Goal: Find specific page/section: Find specific page/section

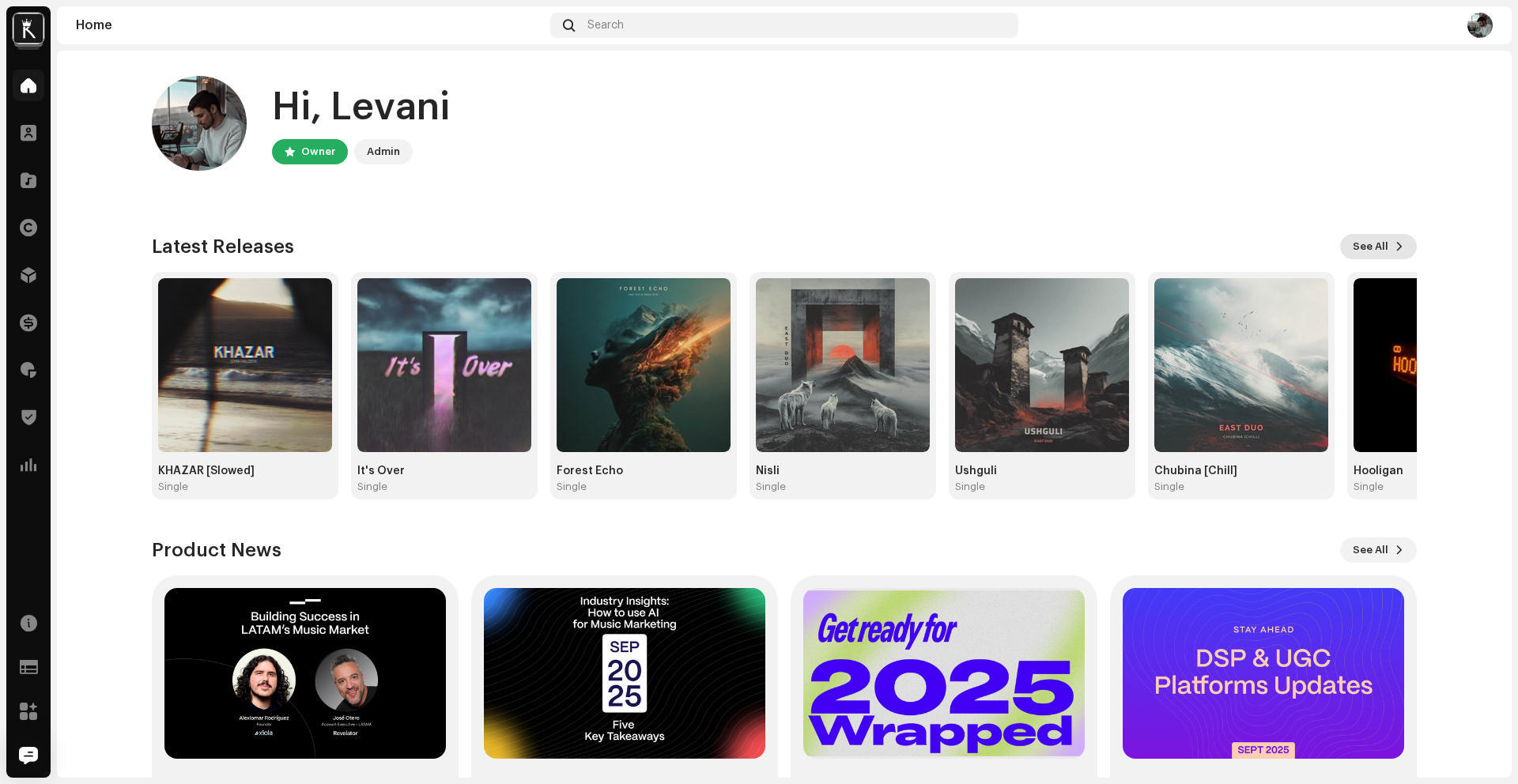
click at [1377, 256] on span "See All" at bounding box center [1370, 247] width 36 height 32
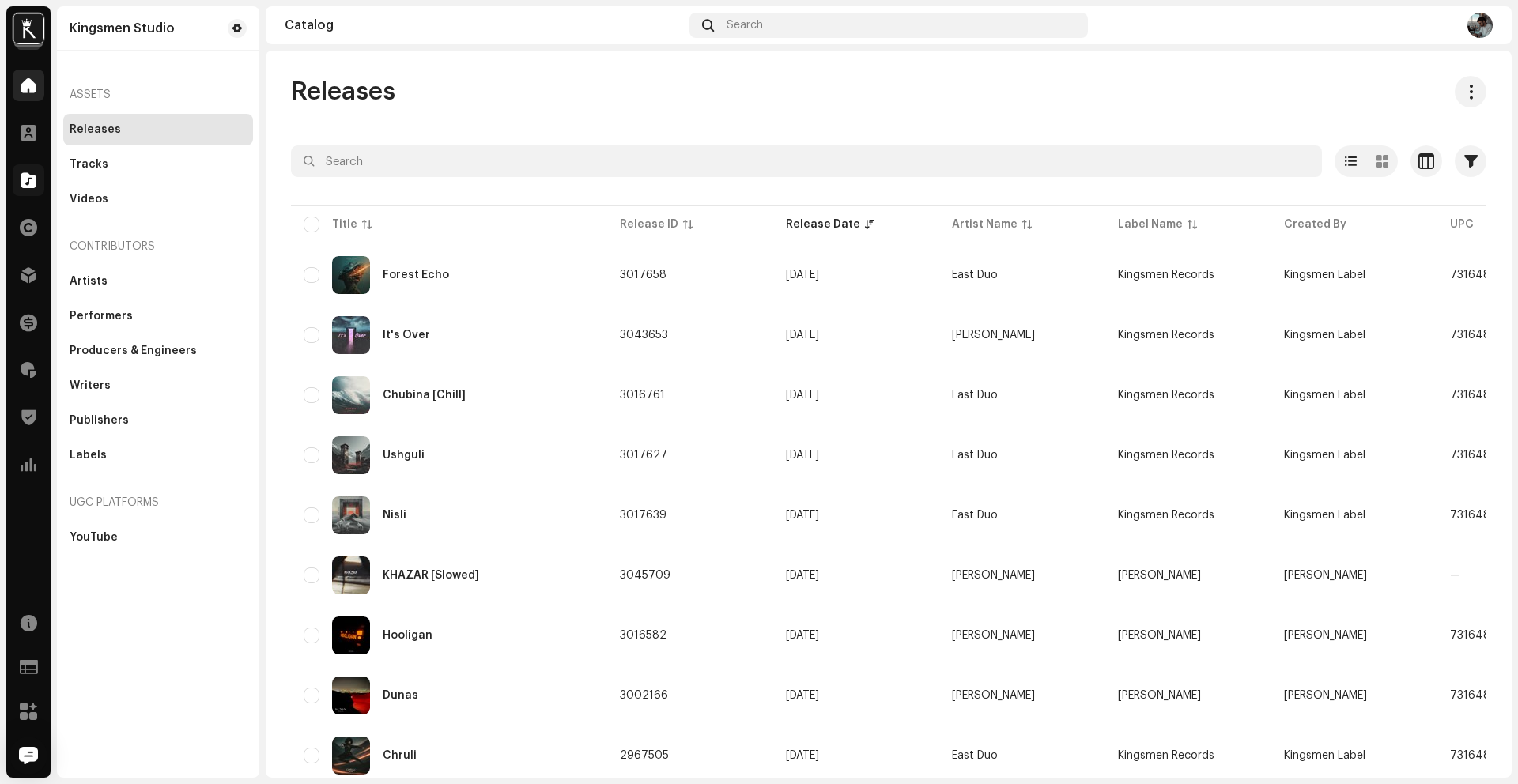
click at [30, 72] on div at bounding box center [29, 86] width 32 height 32
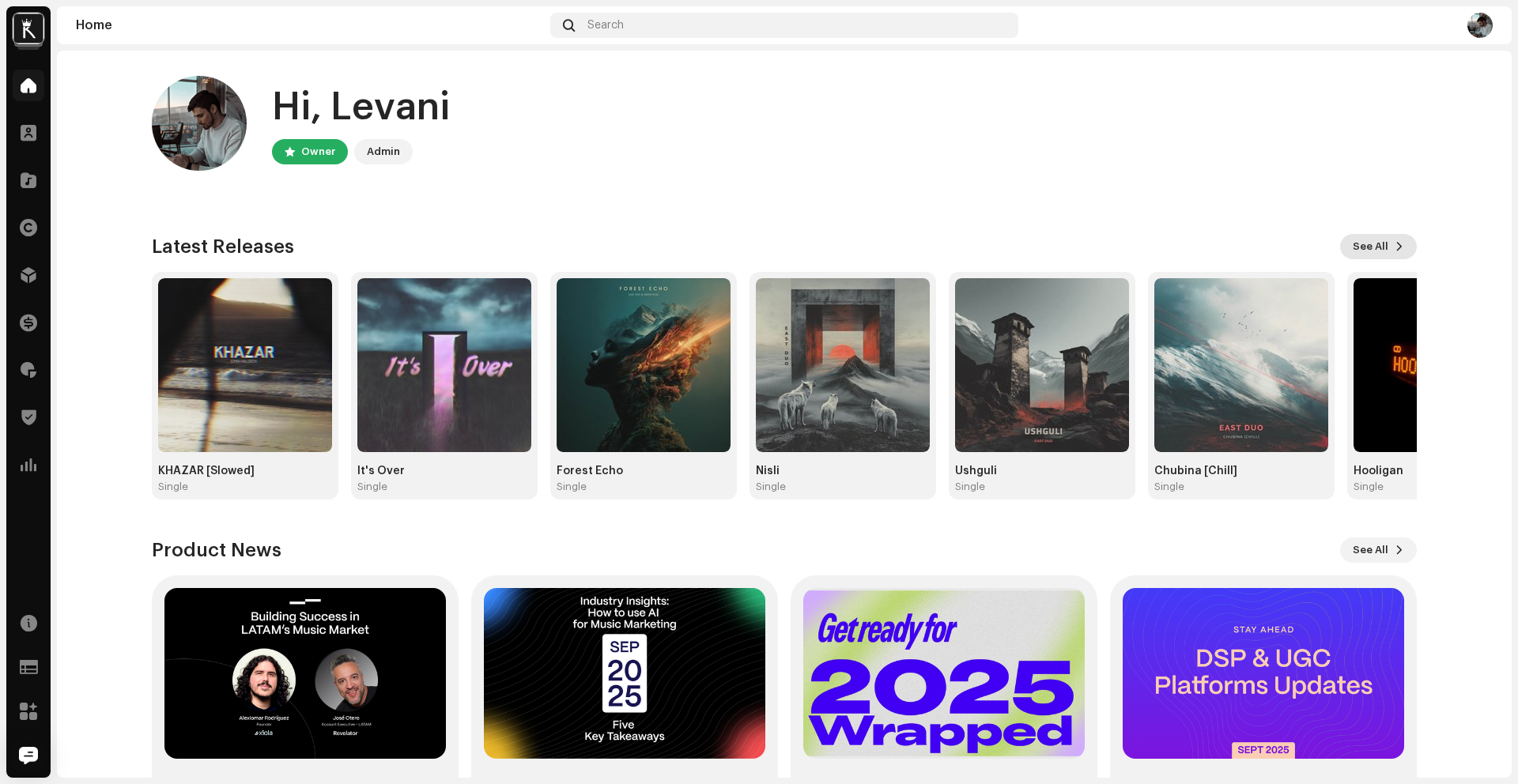
click at [1367, 243] on span "See All" at bounding box center [1370, 247] width 36 height 32
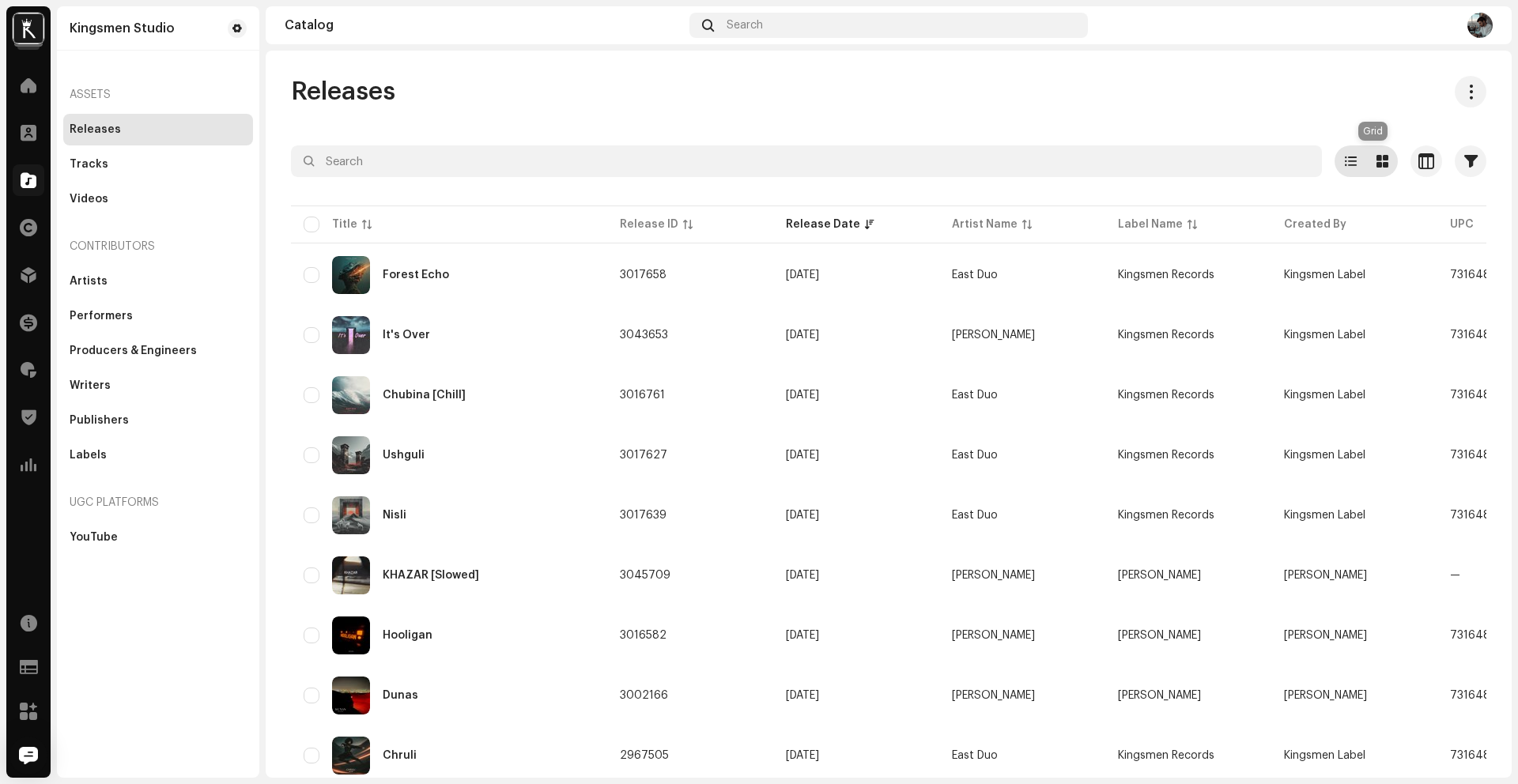
click at [1377, 162] on span at bounding box center [1382, 161] width 12 height 13
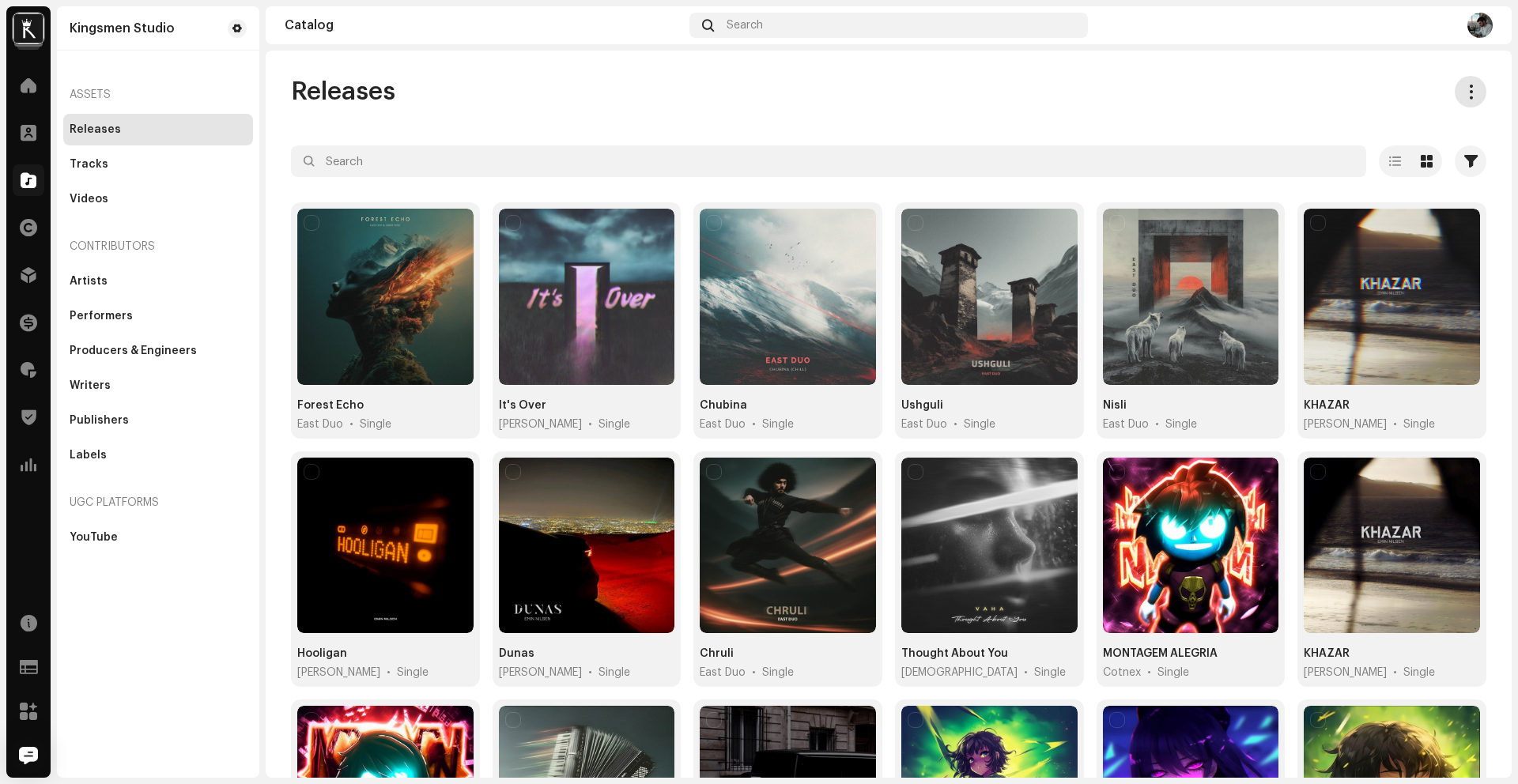
click at [1464, 95] on span at bounding box center [1470, 92] width 15 height 13
click at [1160, 83] on div "Releases" at bounding box center [888, 92] width 1195 height 32
click at [1464, 160] on span "button" at bounding box center [1470, 161] width 13 height 13
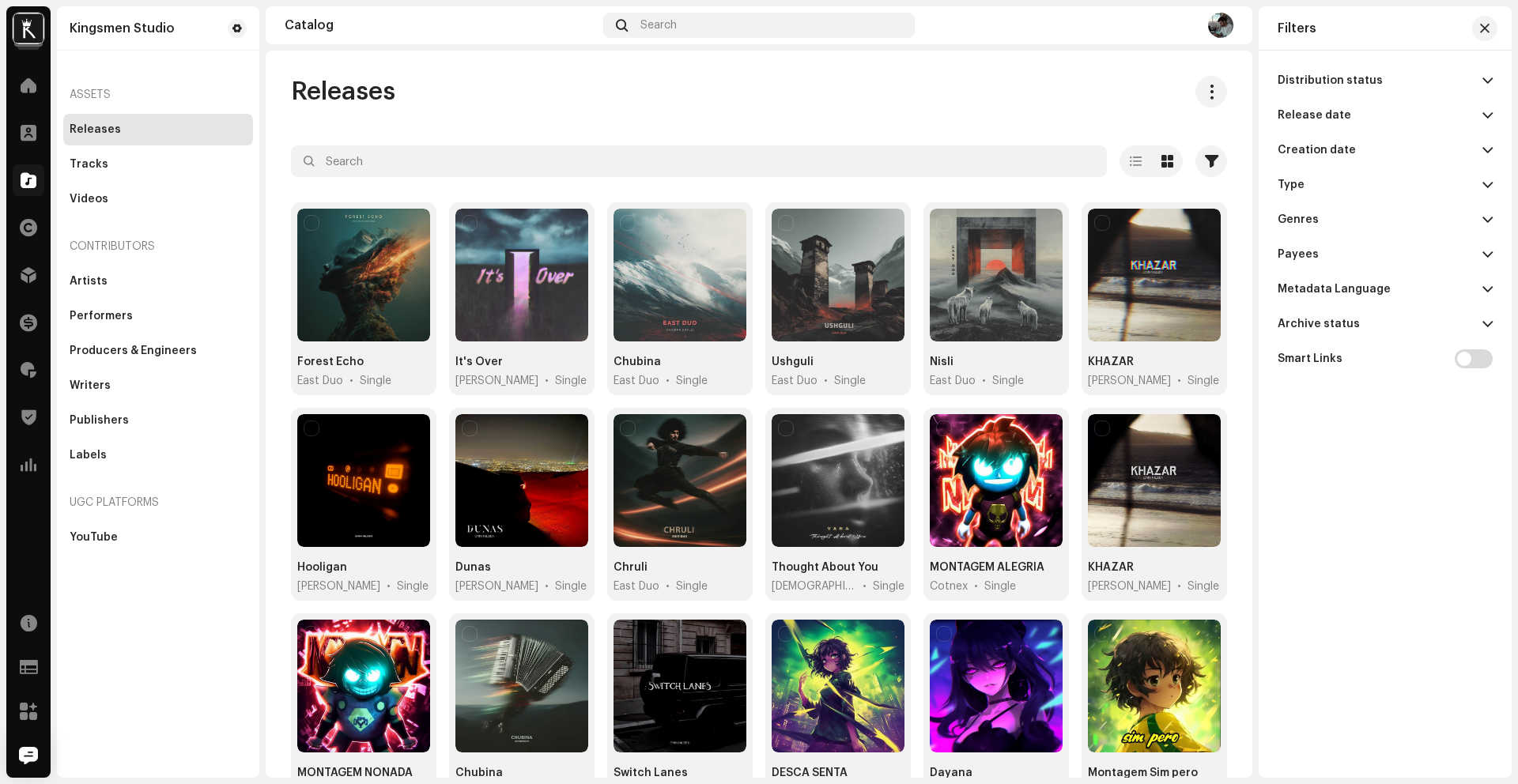
click at [1413, 219] on p-accordion-header "Genres" at bounding box center [1385, 220] width 215 height 35
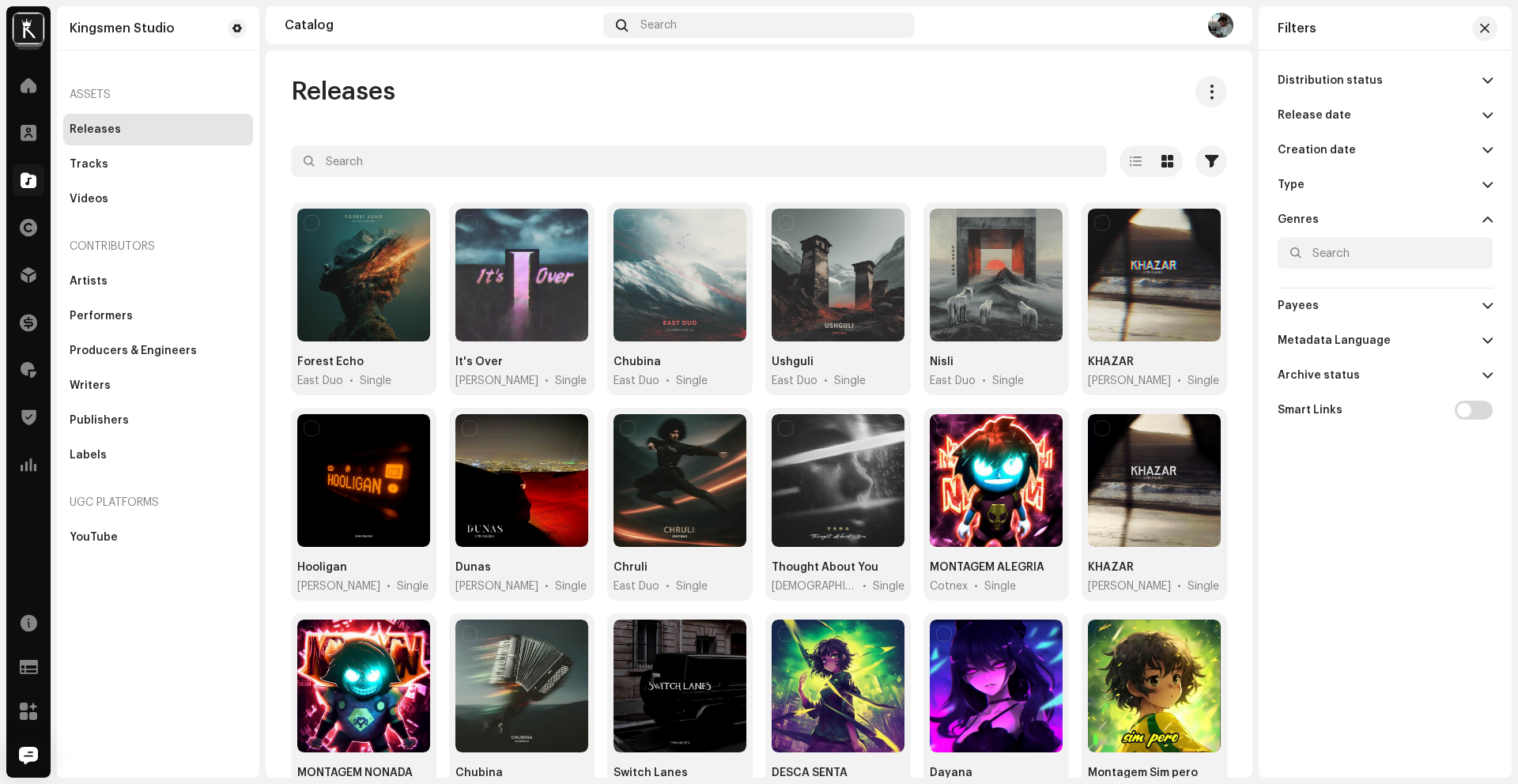
click at [1374, 341] on div "Metadata Language" at bounding box center [1334, 341] width 113 height 13
click at [1378, 305] on p-accordion-header "Payees" at bounding box center [1385, 306] width 215 height 35
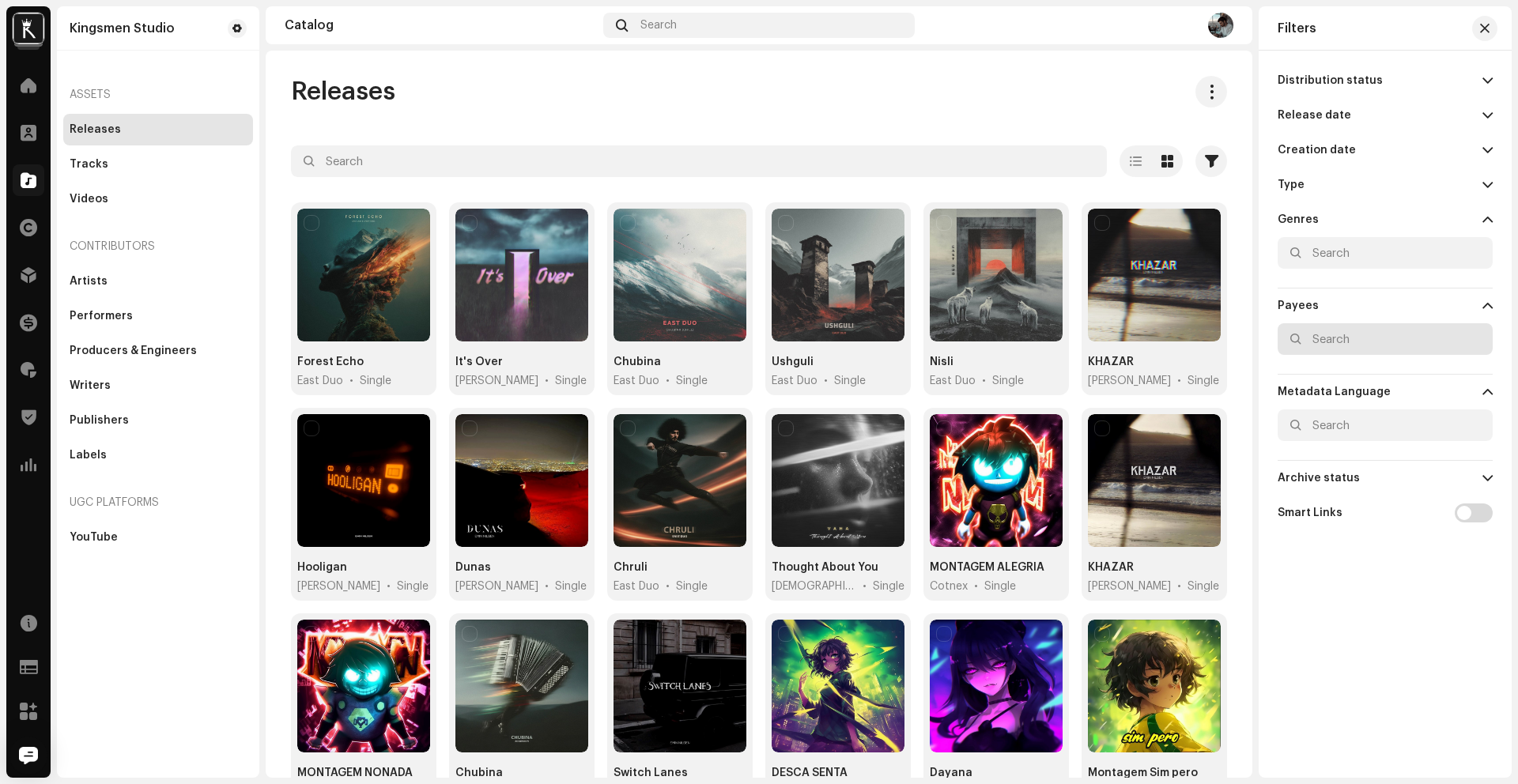
click at [1367, 342] on input "text" at bounding box center [1385, 339] width 215 height 32
type input "d"
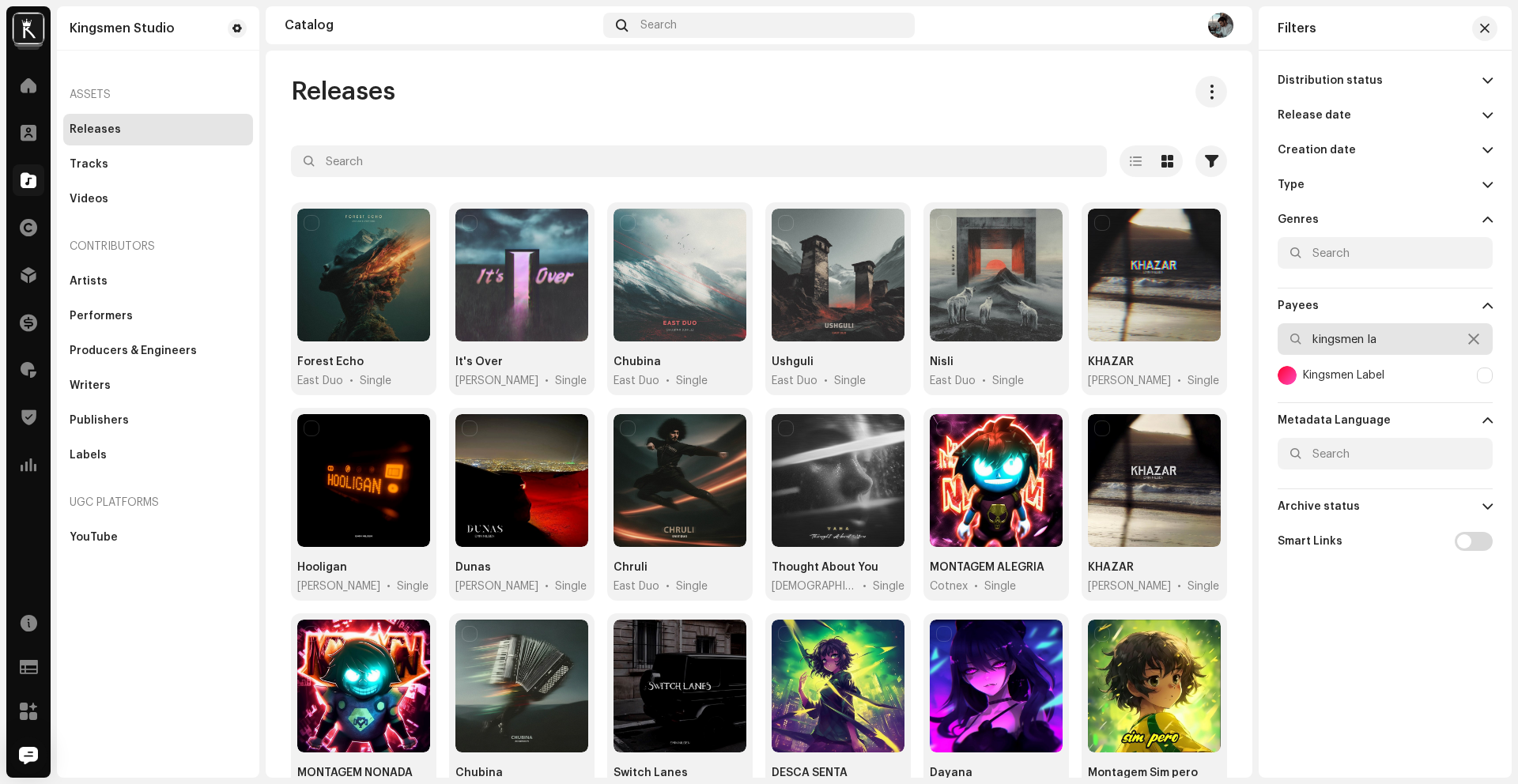
type input "kingsmen la"
click at [1478, 373] on div at bounding box center [1485, 376] width 16 height 16
checkbox input "true"
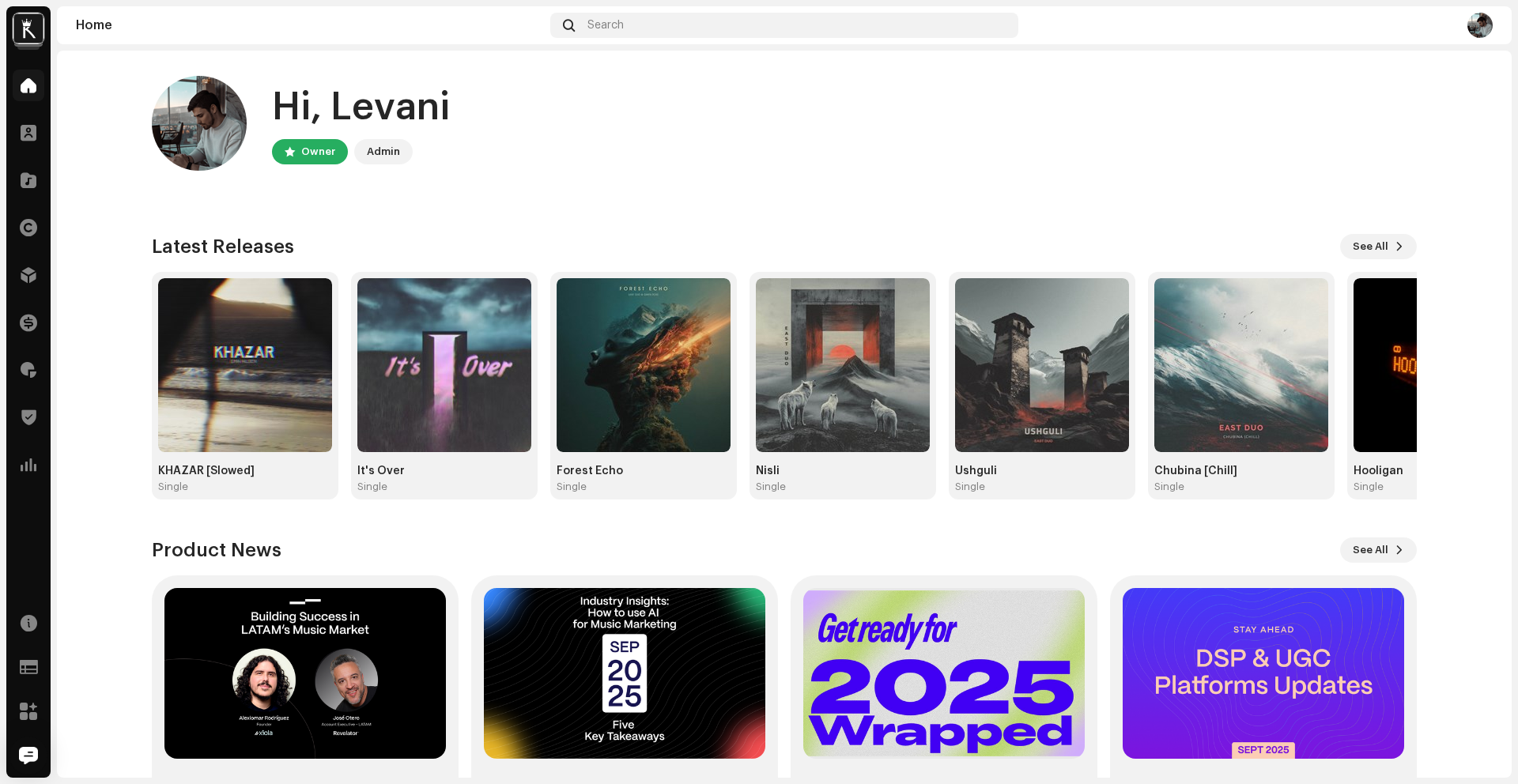
click at [1482, 23] on img at bounding box center [1480, 25] width 25 height 25
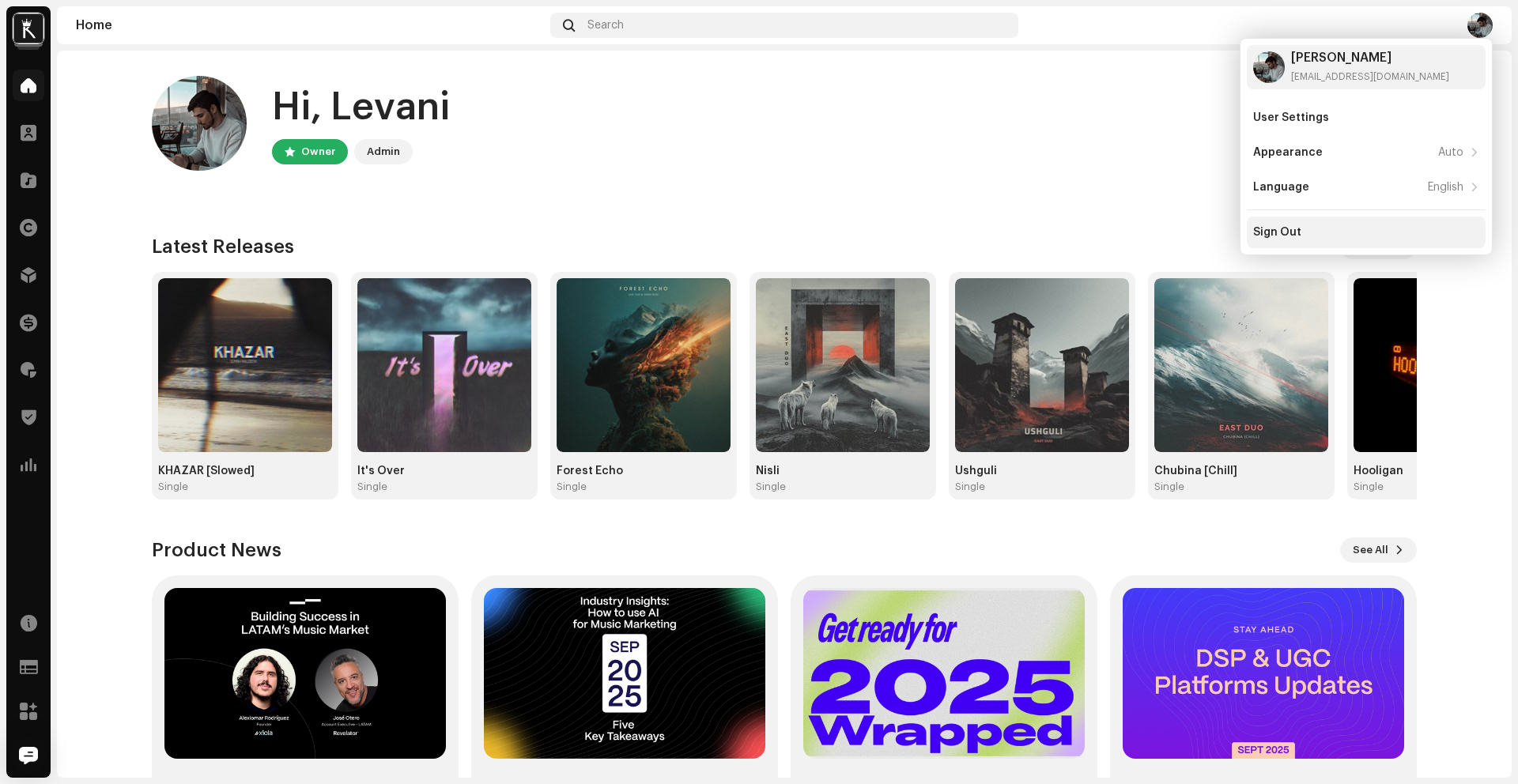
click at [1317, 231] on div "Sign Out" at bounding box center [1366, 232] width 226 height 13
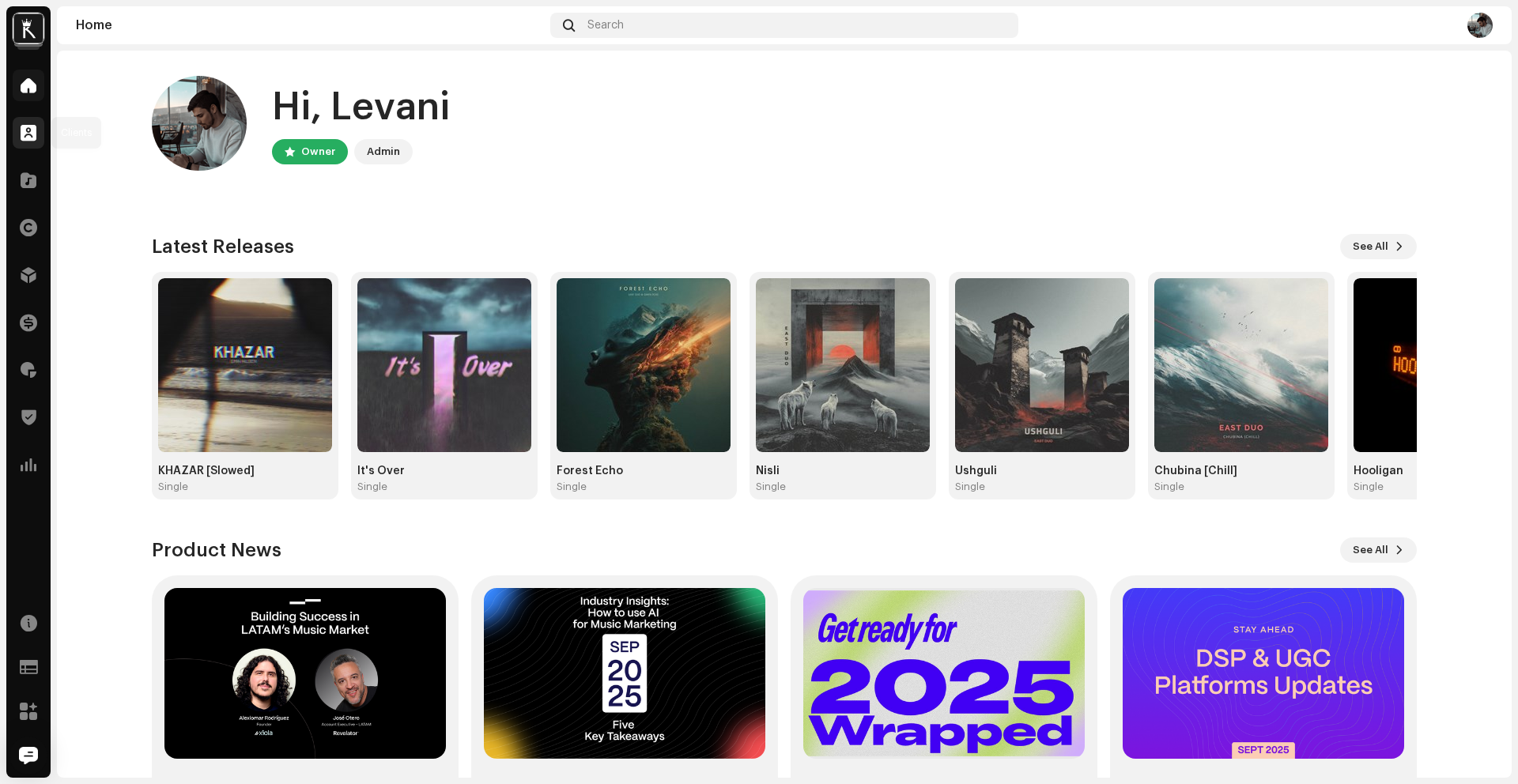
click at [25, 137] on span at bounding box center [29, 133] width 16 height 13
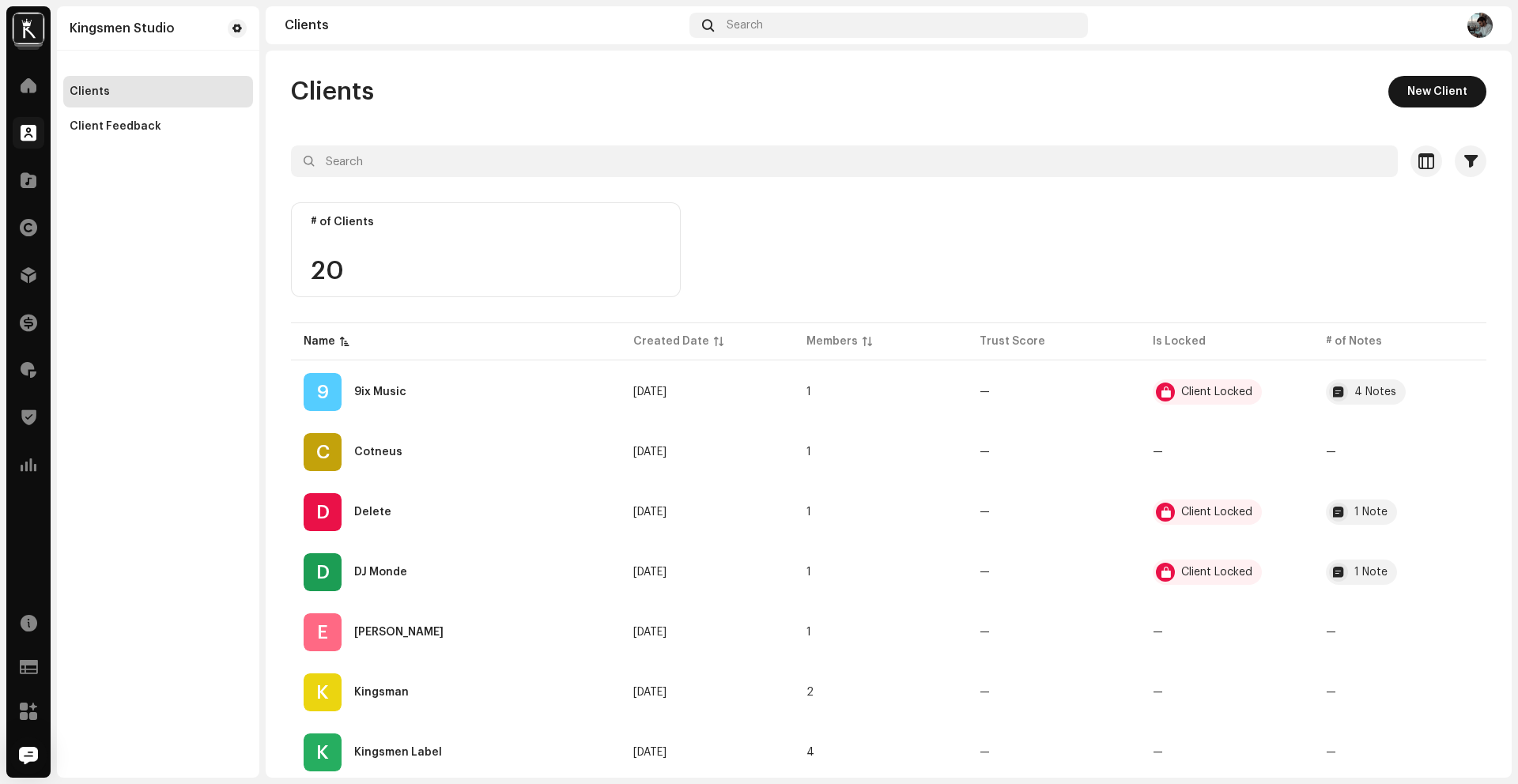
click at [26, 26] on img at bounding box center [29, 29] width 32 height 32
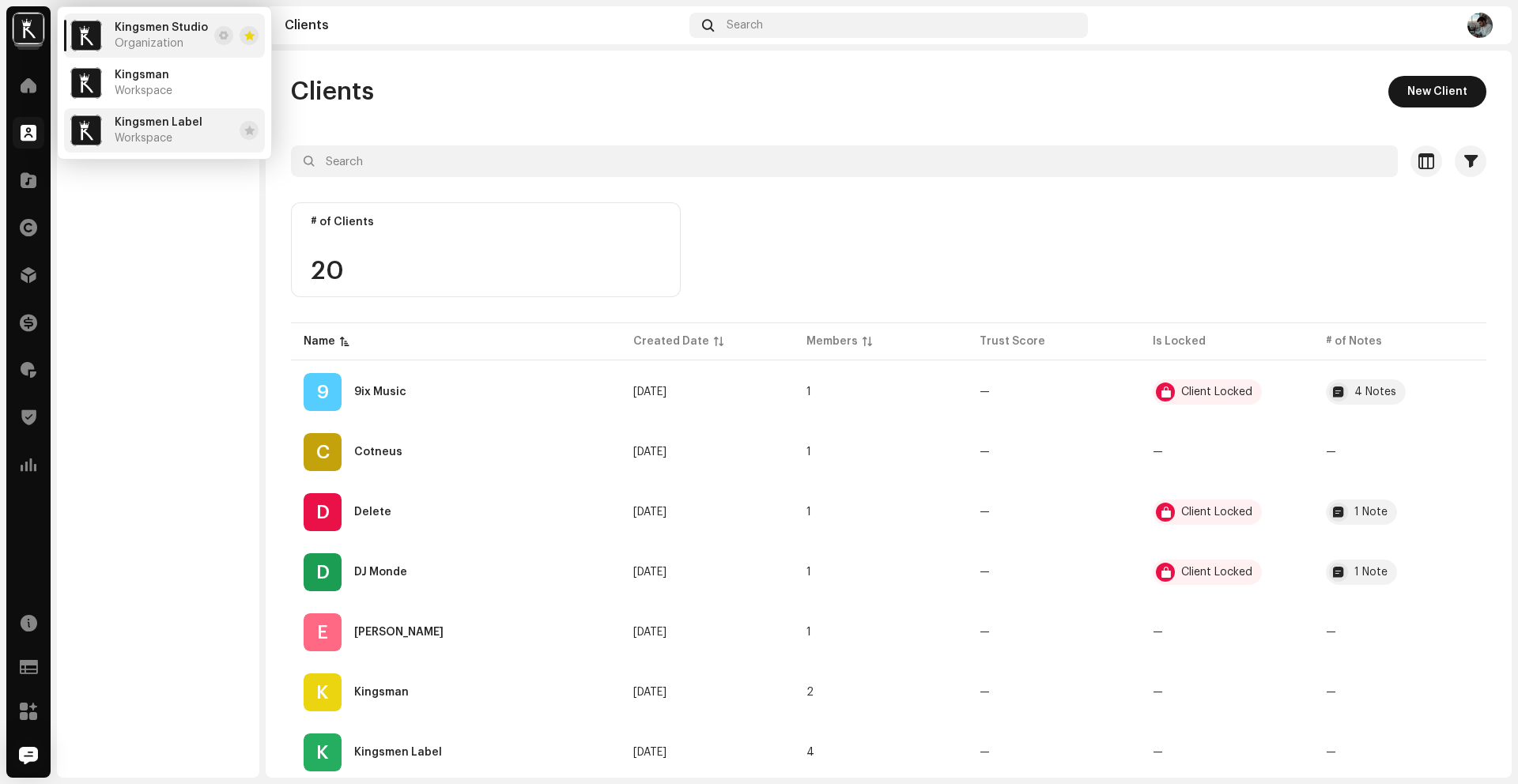
click at [144, 128] on span "Kingsmen Label" at bounding box center [159, 123] width 88 height 13
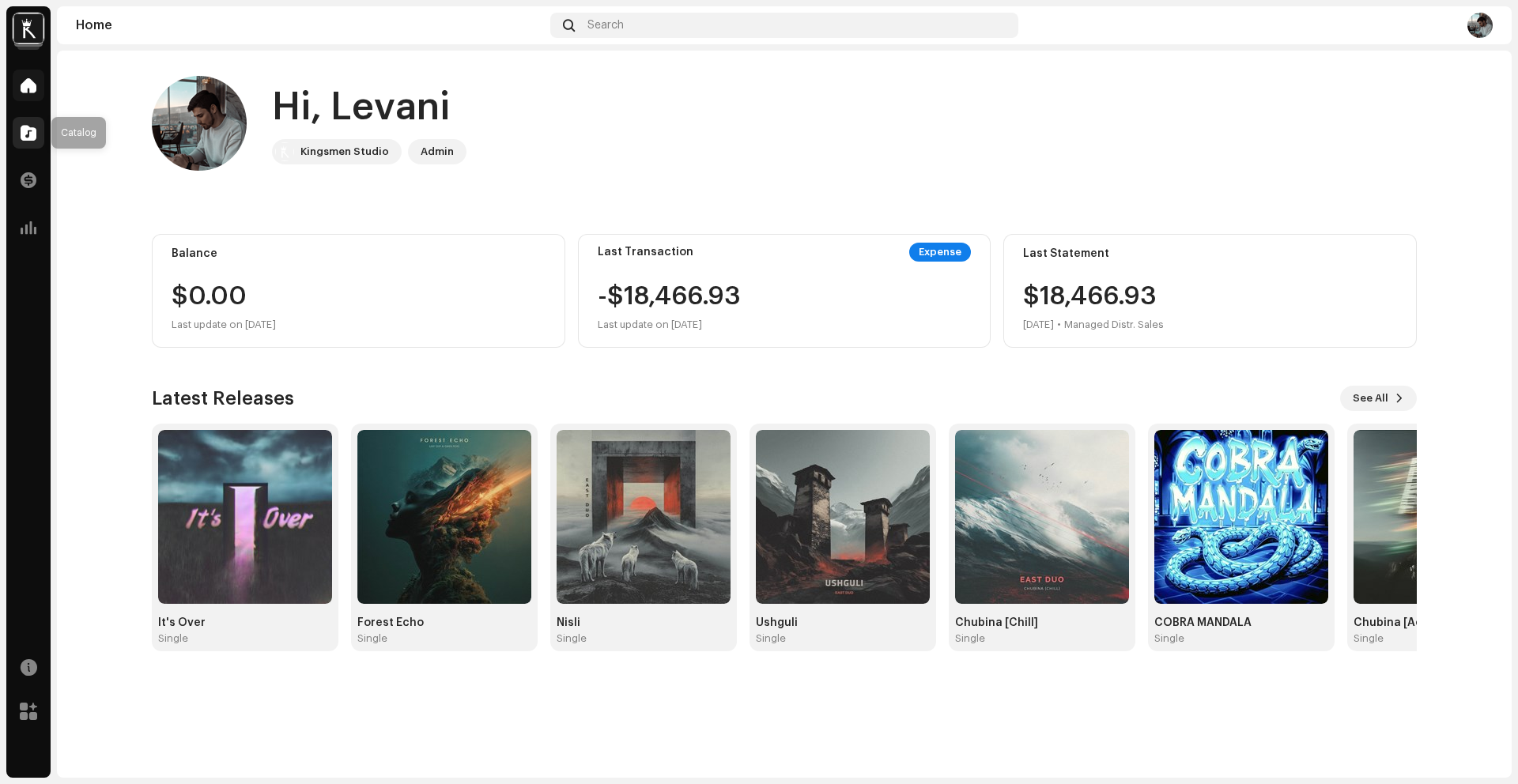
click at [19, 129] on div at bounding box center [29, 133] width 32 height 32
click at [32, 135] on span at bounding box center [29, 133] width 16 height 13
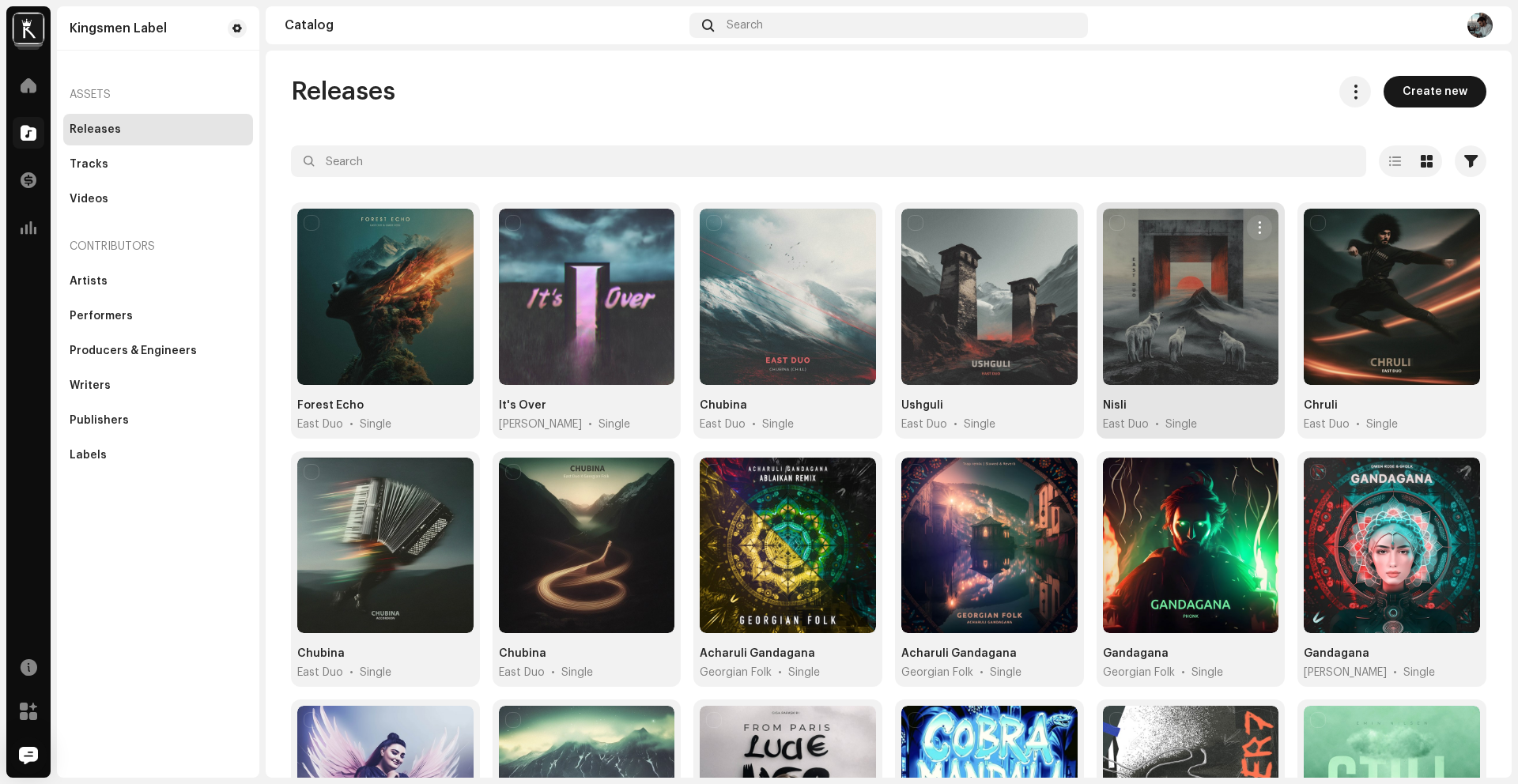
scroll to position [451, 0]
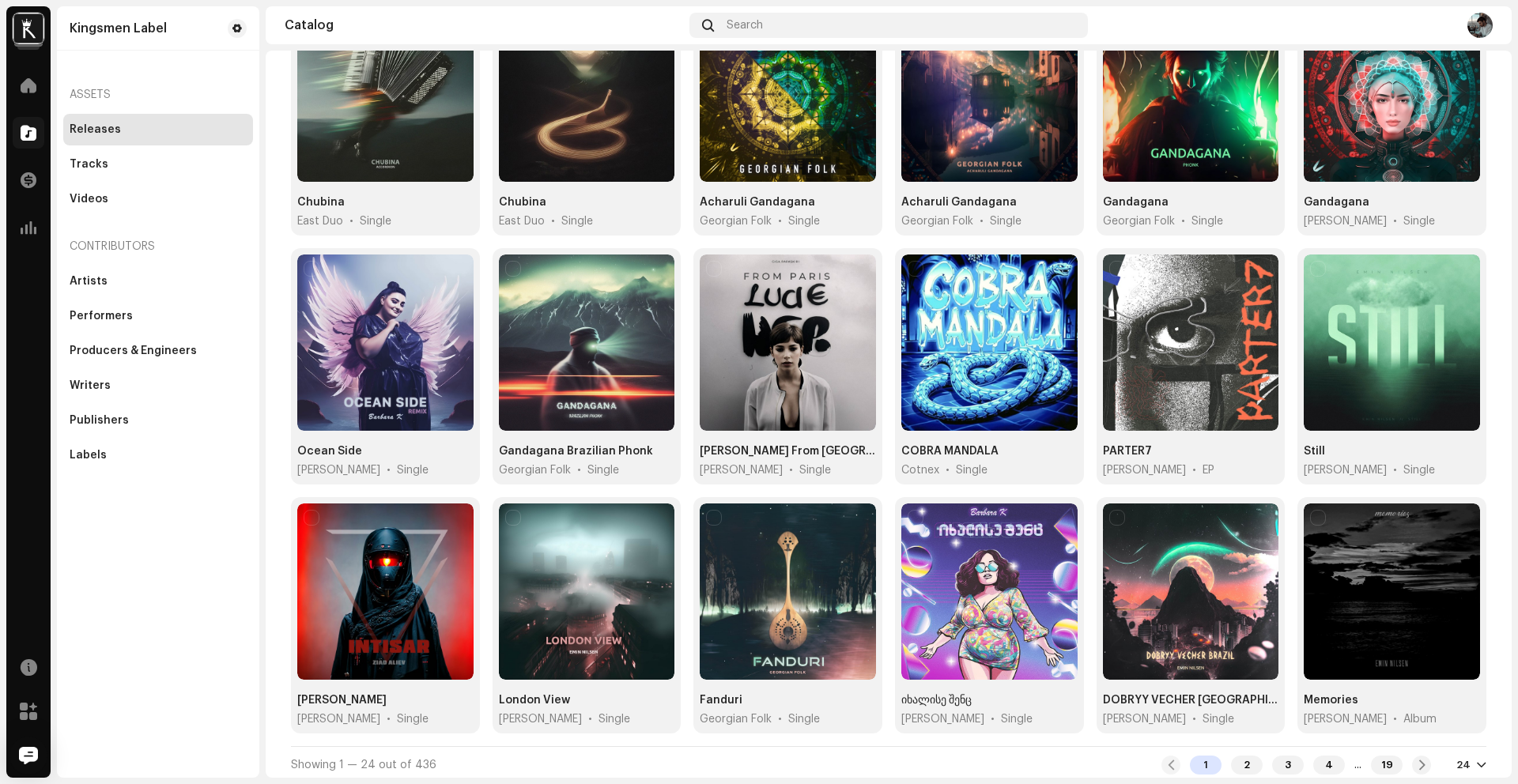
click at [1457, 760] on div "24" at bounding box center [1464, 765] width 14 height 13
click at [1443, 729] on div "72" at bounding box center [1438, 729] width 65 height 32
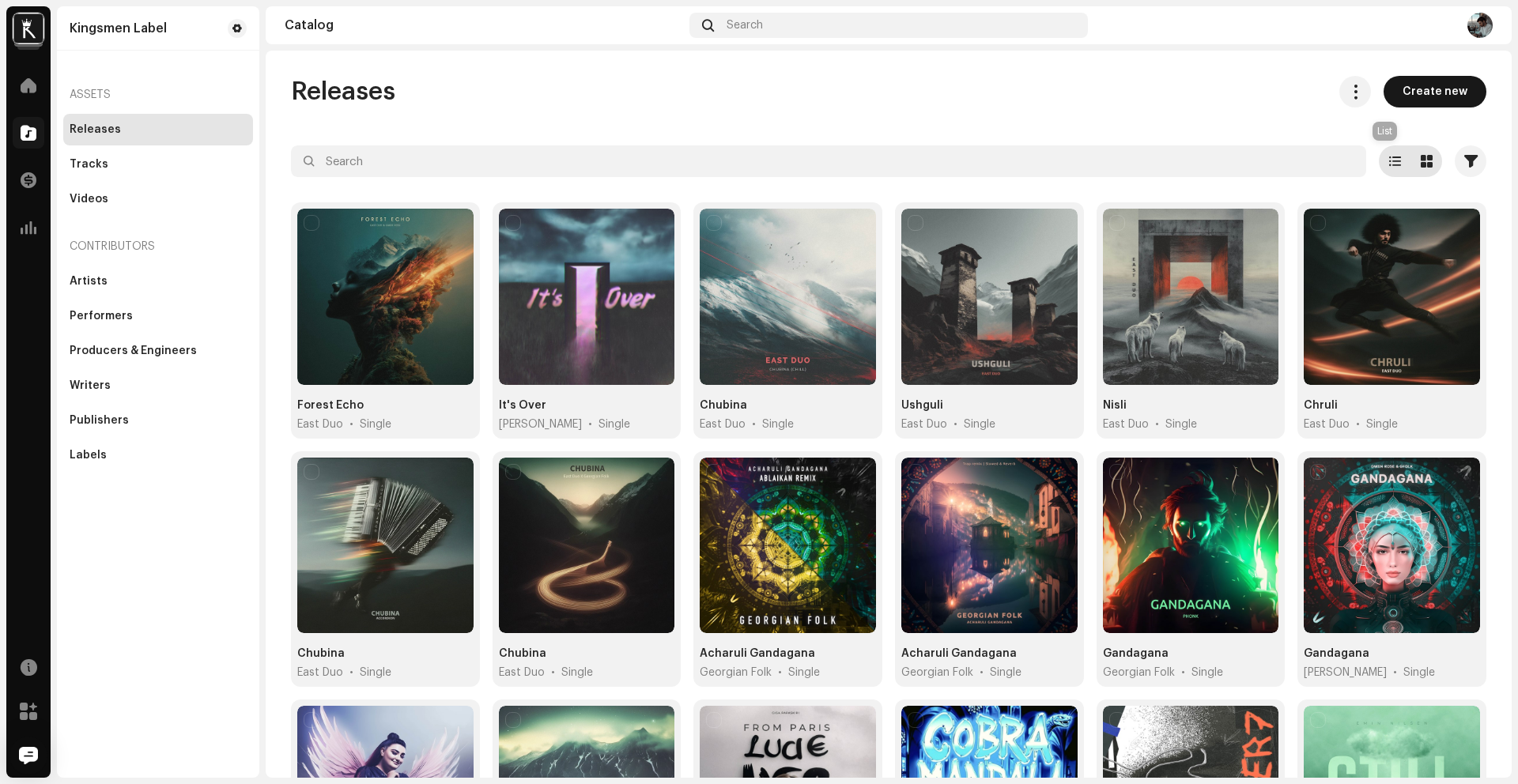
click at [1392, 158] on div at bounding box center [1395, 161] width 32 height 32
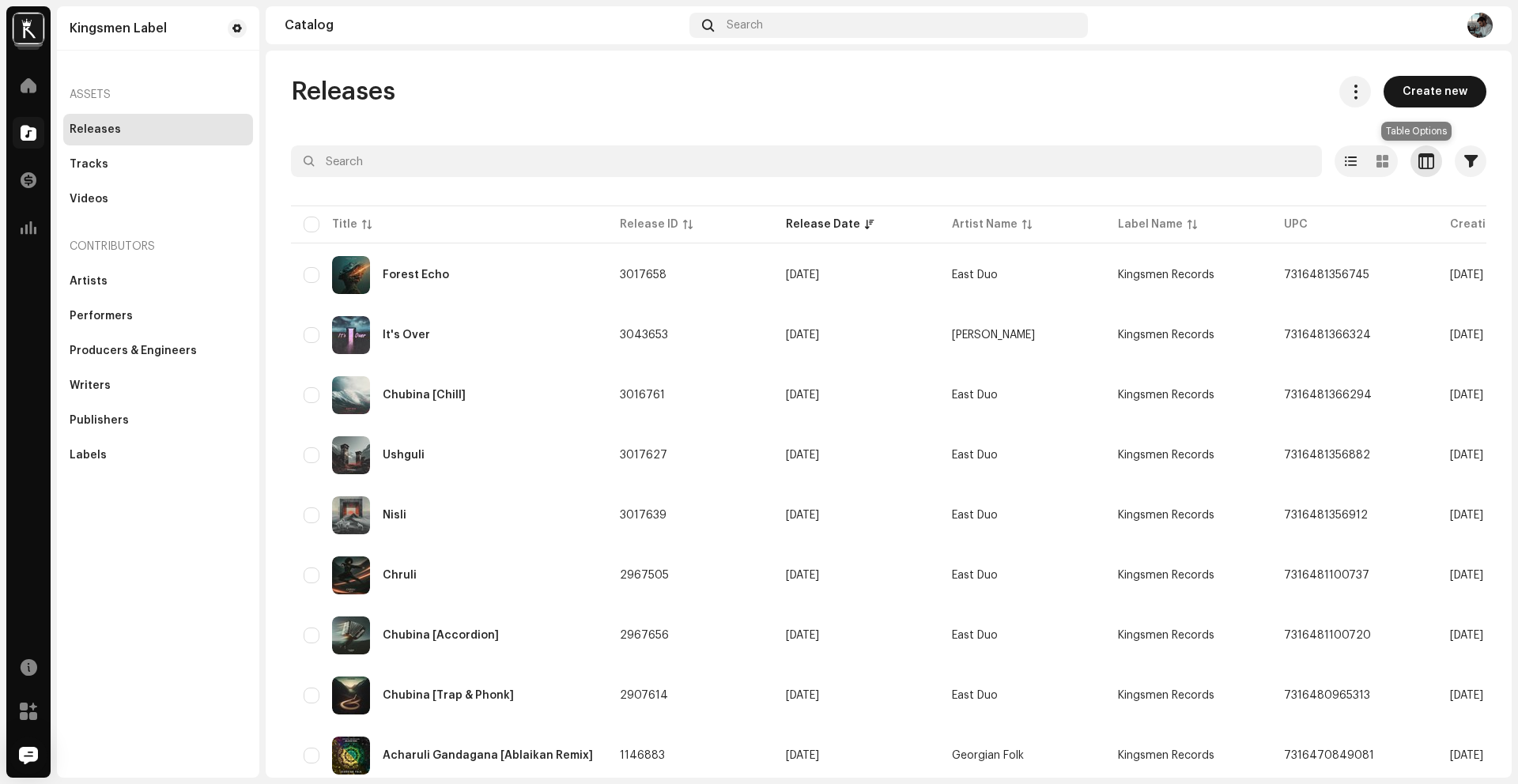
click at [1419, 164] on span "button" at bounding box center [1427, 161] width 16 height 13
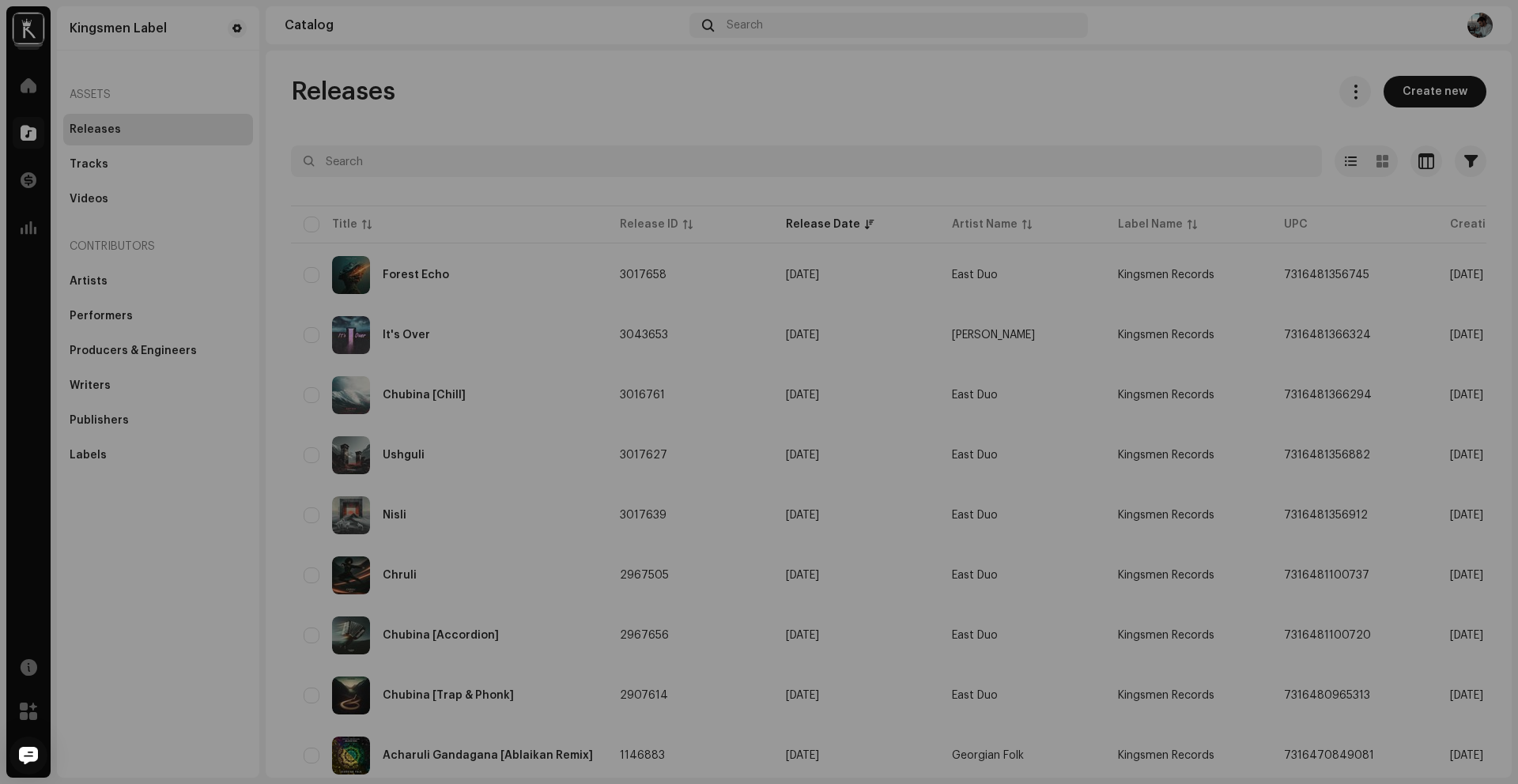
click at [1213, 101] on div "Customize your view Reset Rows Compact Comfortable Columns Release ID Release D…" at bounding box center [759, 392] width 1518 height 784
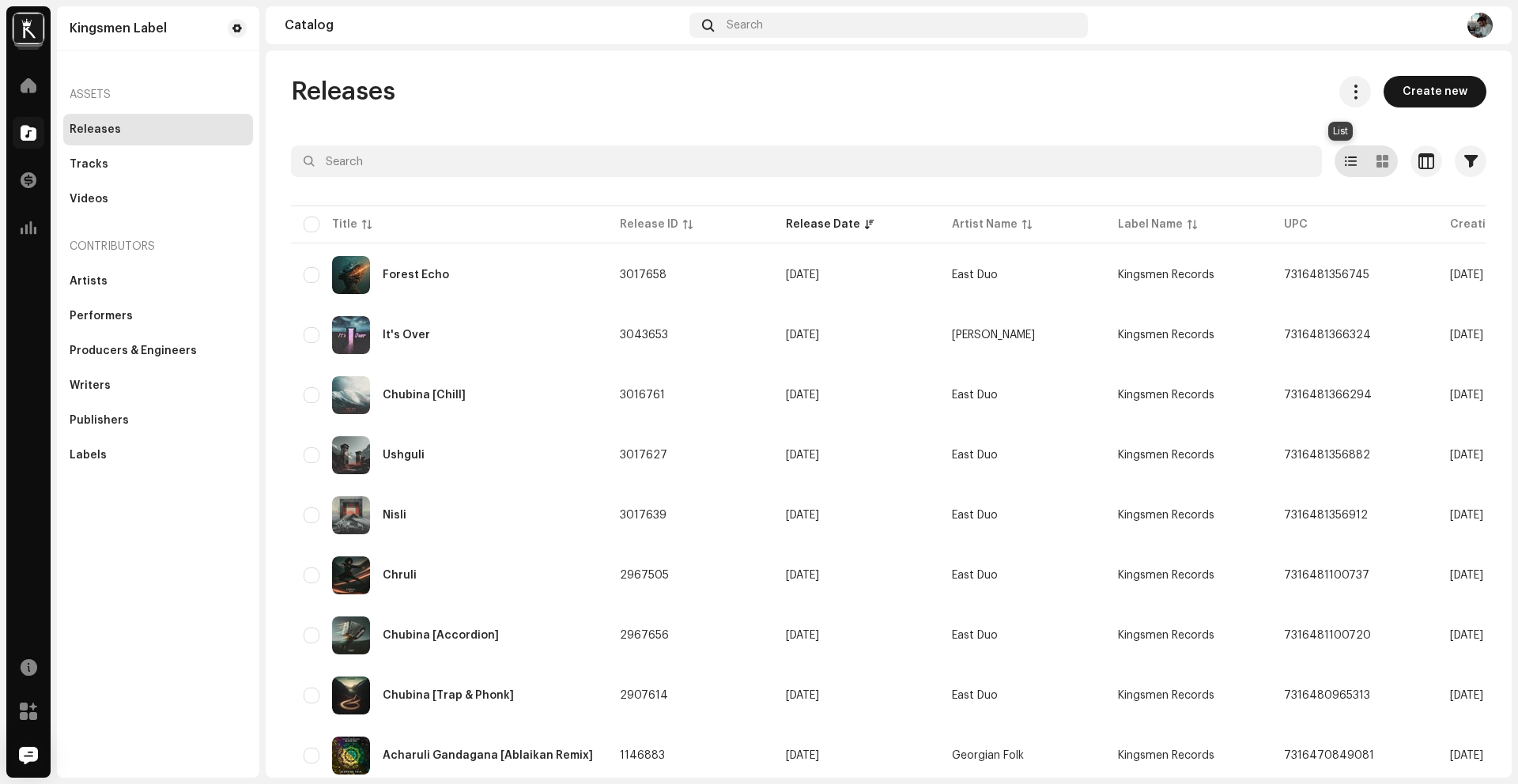
click at [1345, 166] on span at bounding box center [1351, 161] width 12 height 13
click at [1377, 166] on span at bounding box center [1382, 161] width 12 height 13
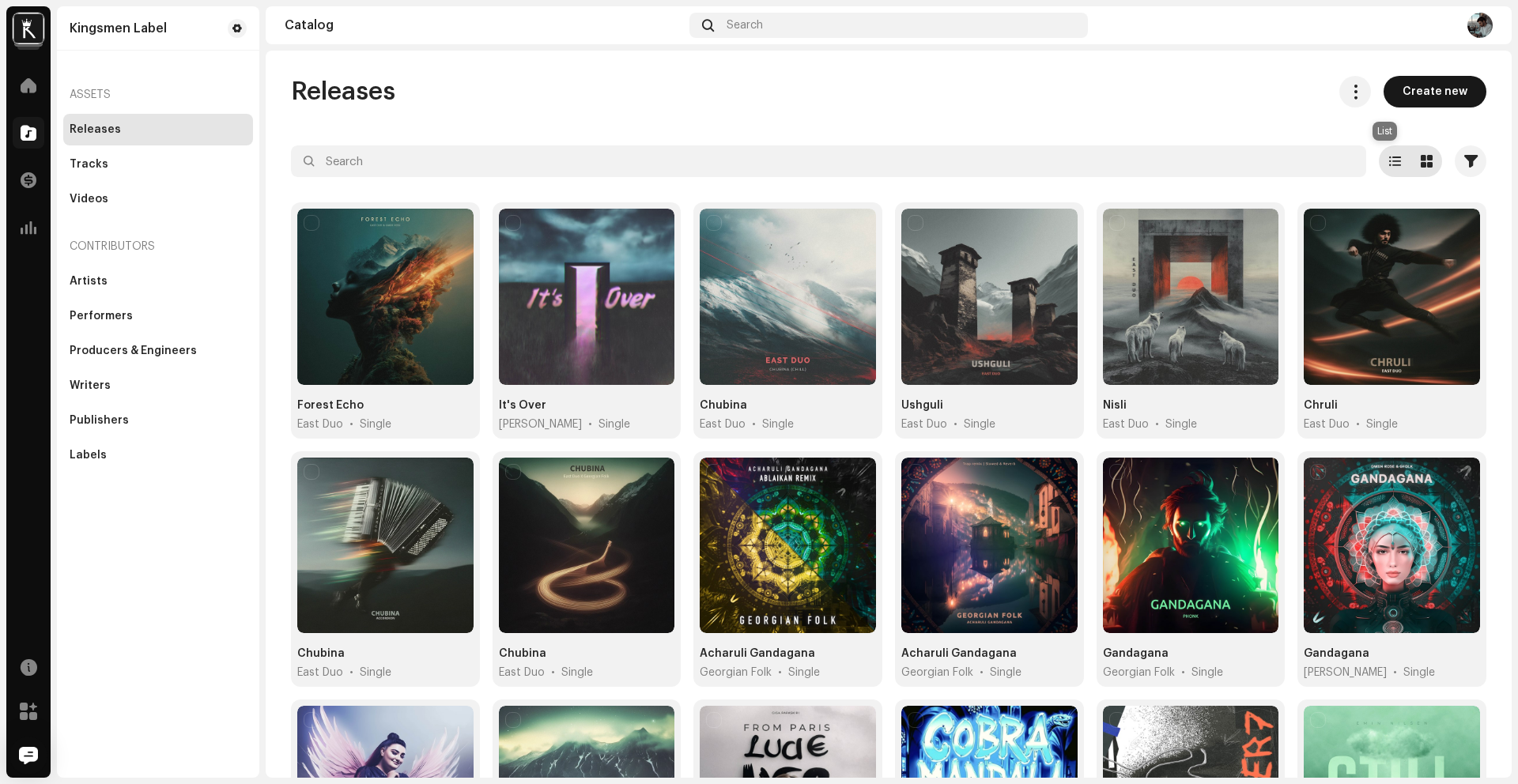
click at [1391, 158] on span at bounding box center [1395, 161] width 12 height 13
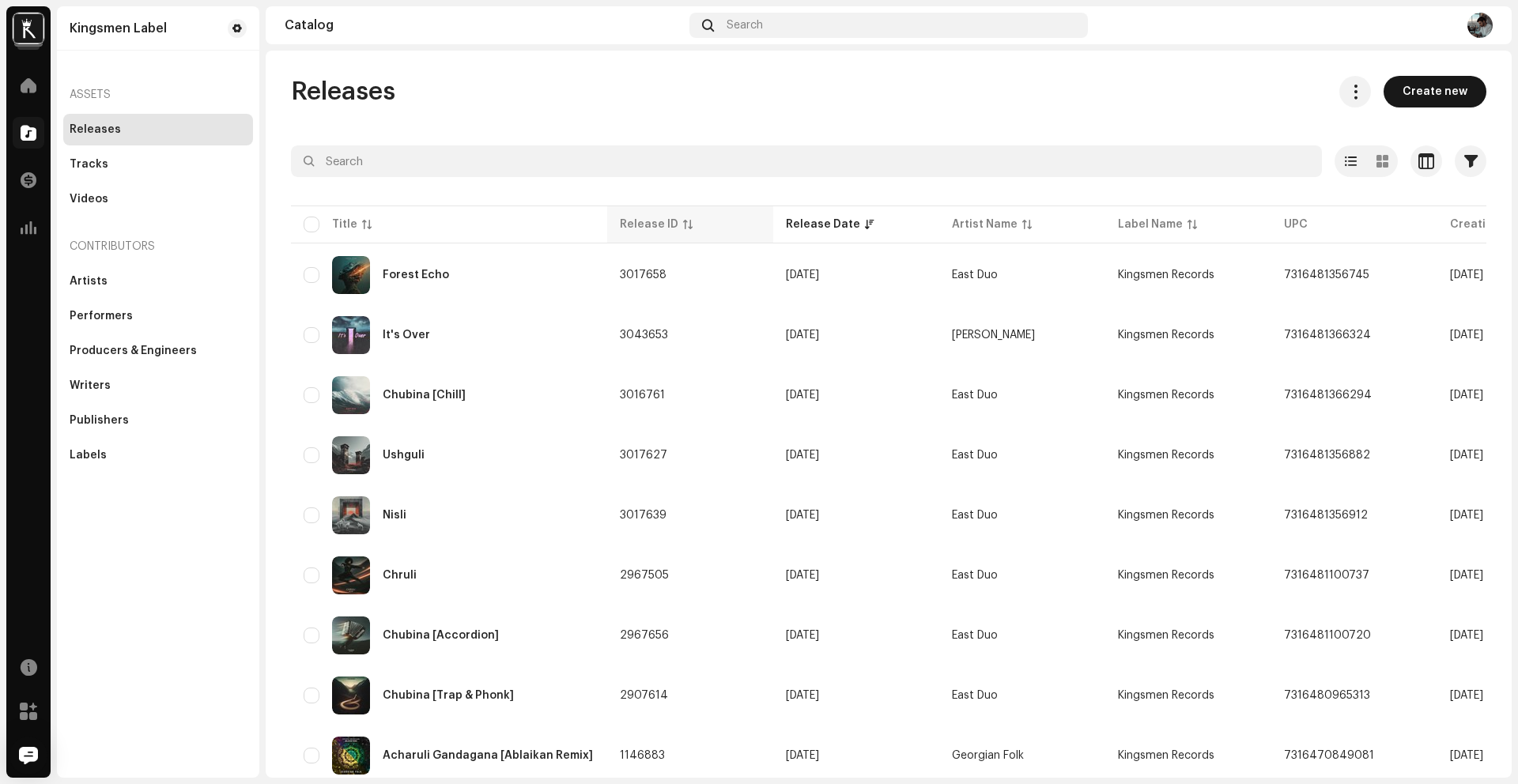
click at [668, 214] on th "Release ID" at bounding box center [690, 224] width 166 height 38
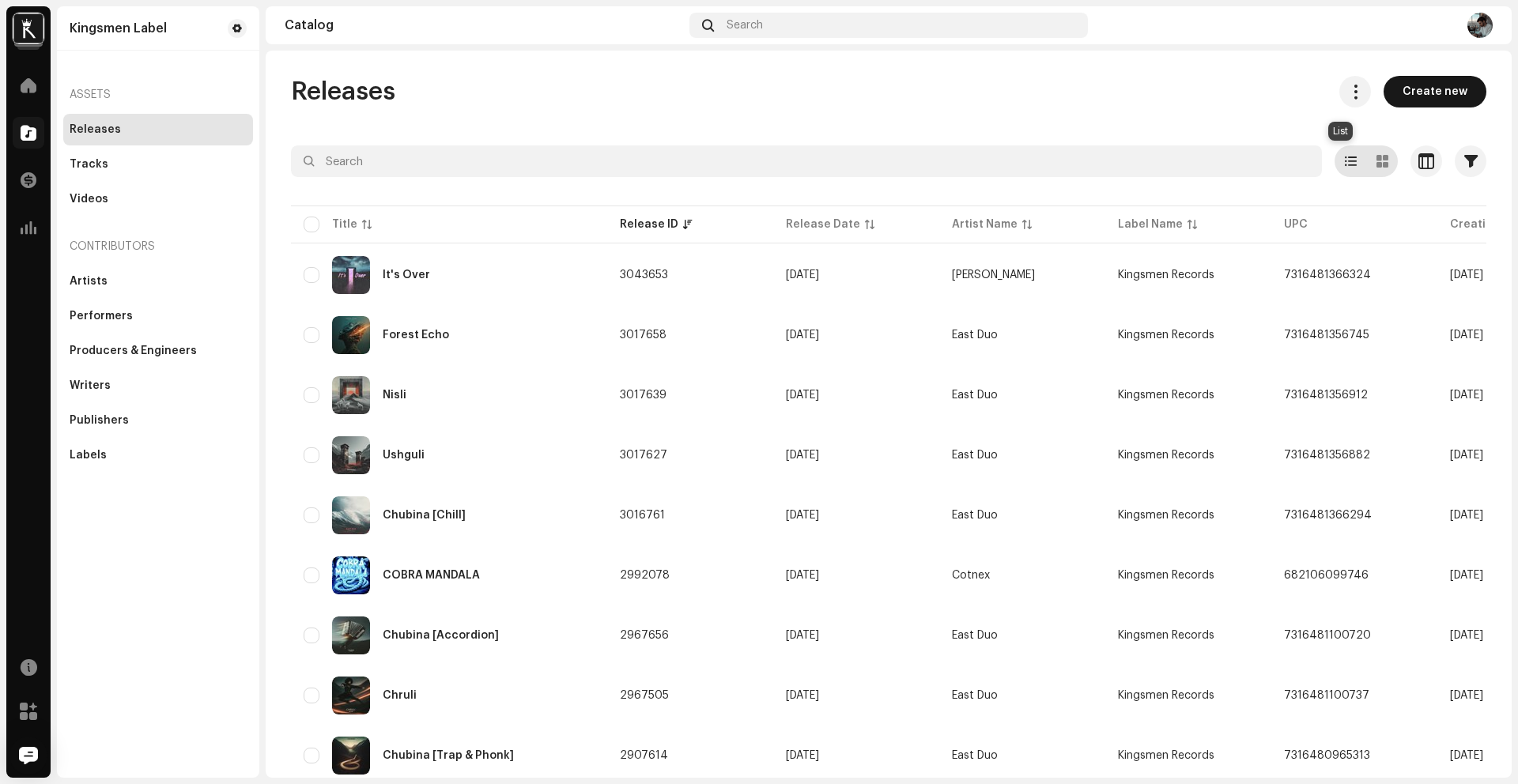
click at [1347, 163] on div at bounding box center [1351, 161] width 32 height 32
click at [1378, 168] on div at bounding box center [1382, 161] width 32 height 32
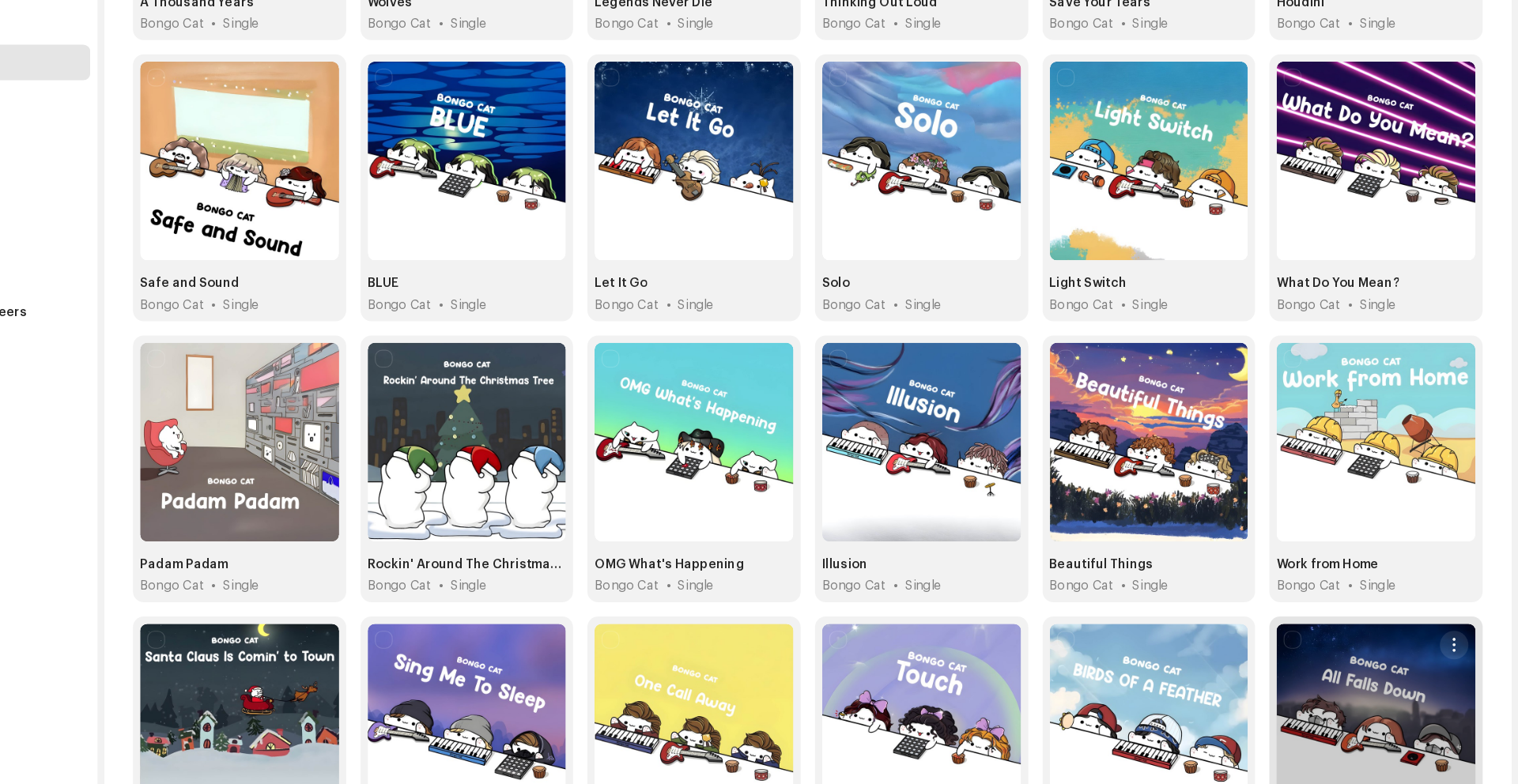
scroll to position [2428, 0]
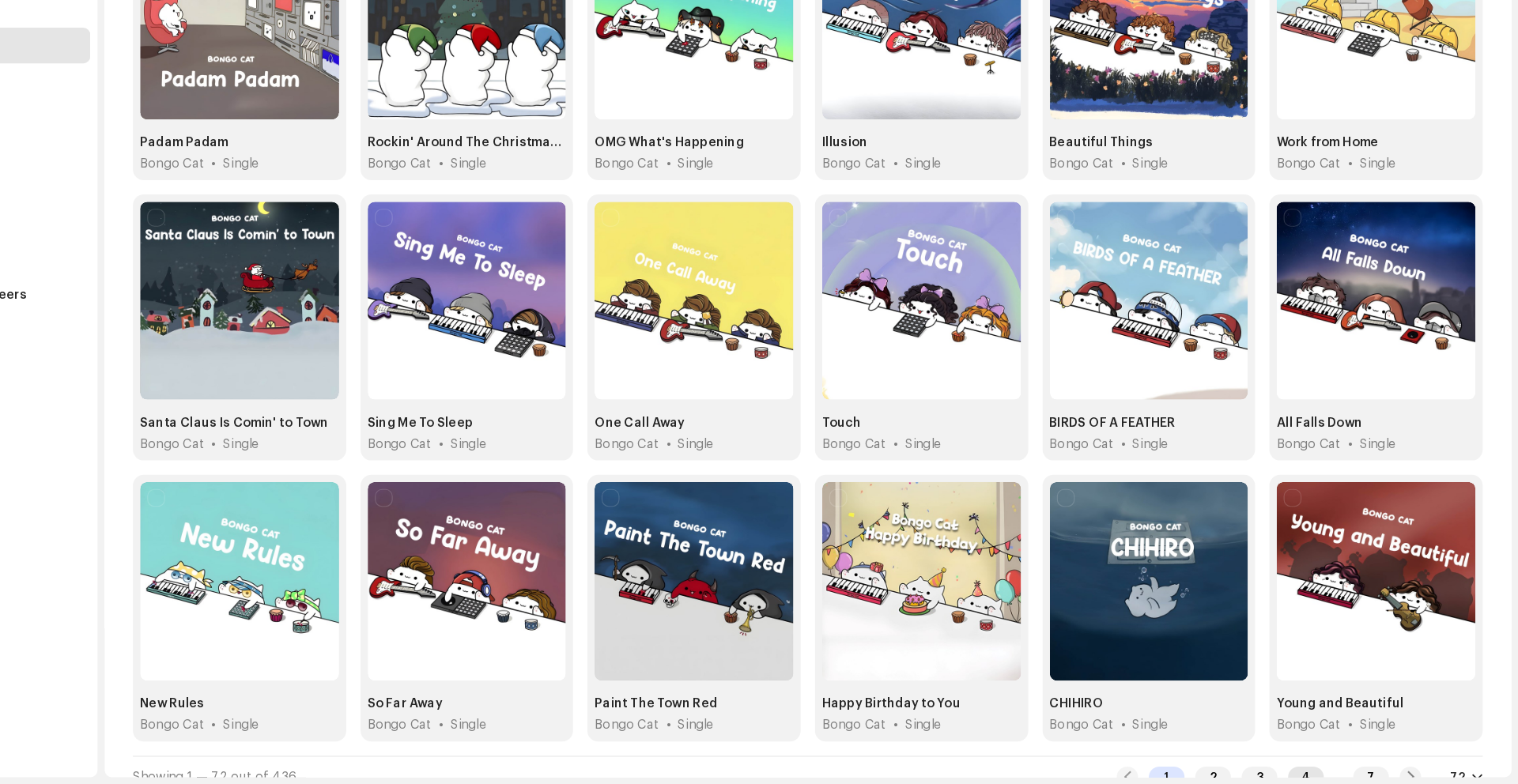
click at [1314, 768] on div "4" at bounding box center [1330, 778] width 32 height 19
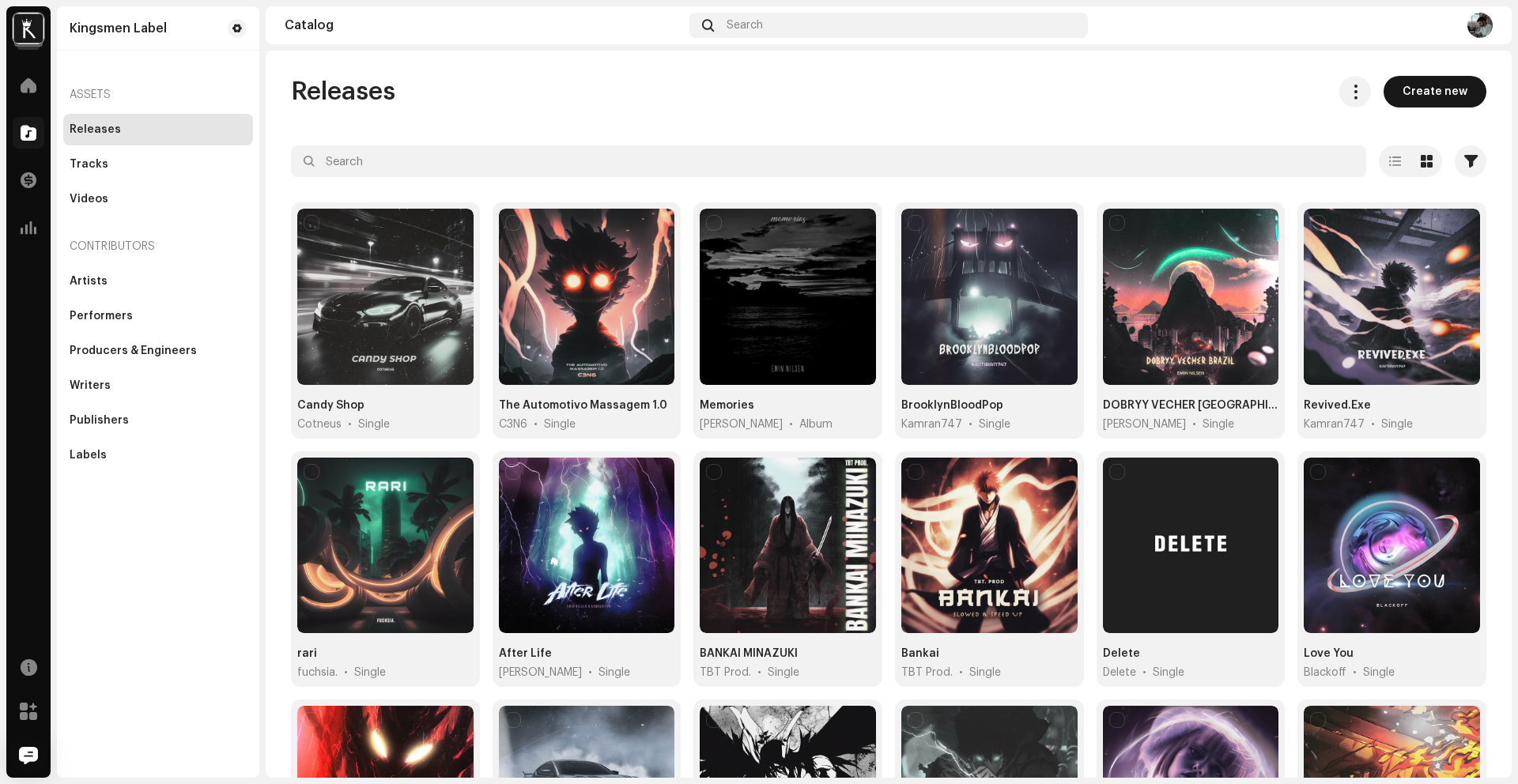
click at [32, 27] on img at bounding box center [29, 29] width 32 height 32
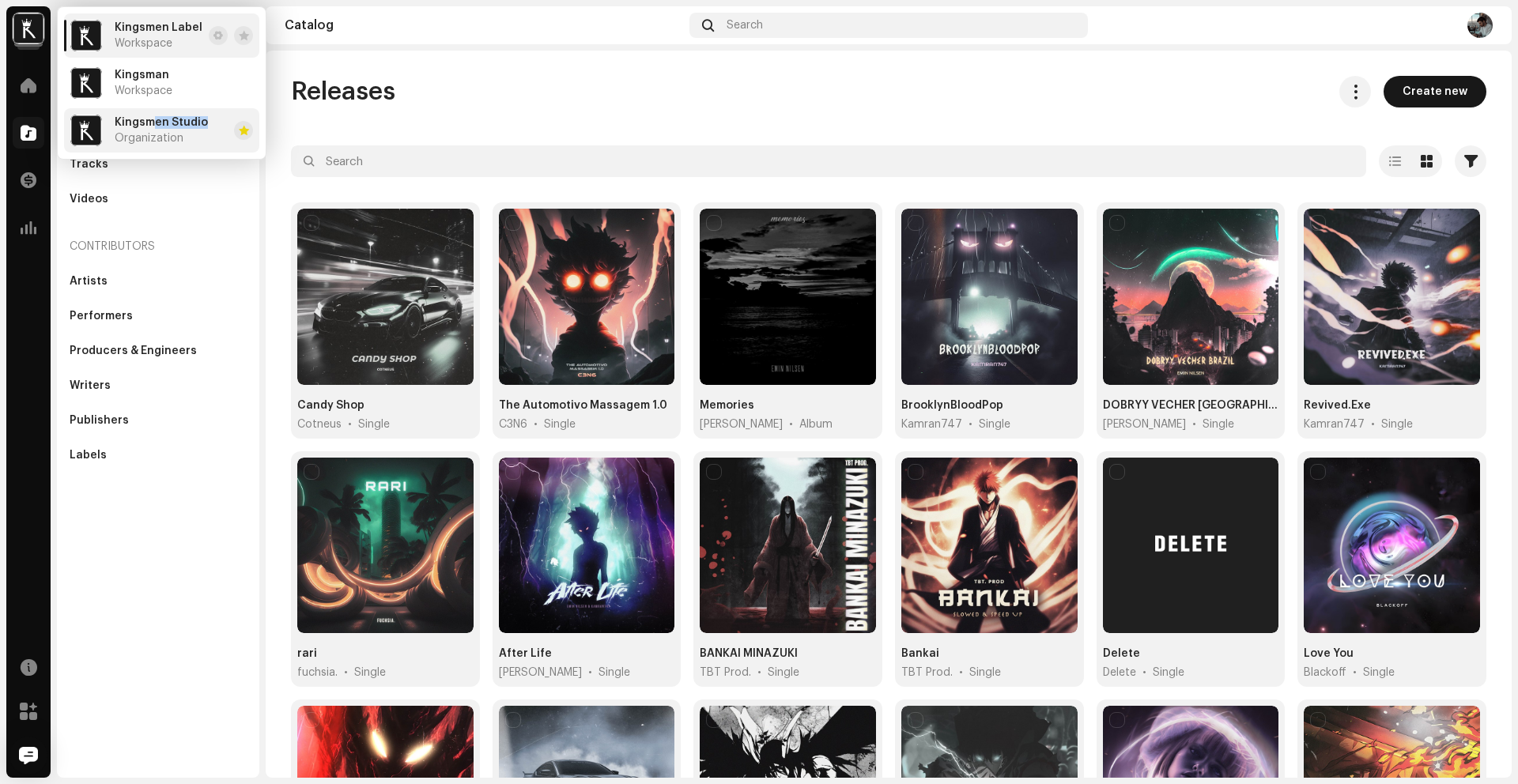
click at [149, 128] on div "Kingsmen Studio Organization" at bounding box center [162, 131] width 94 height 29
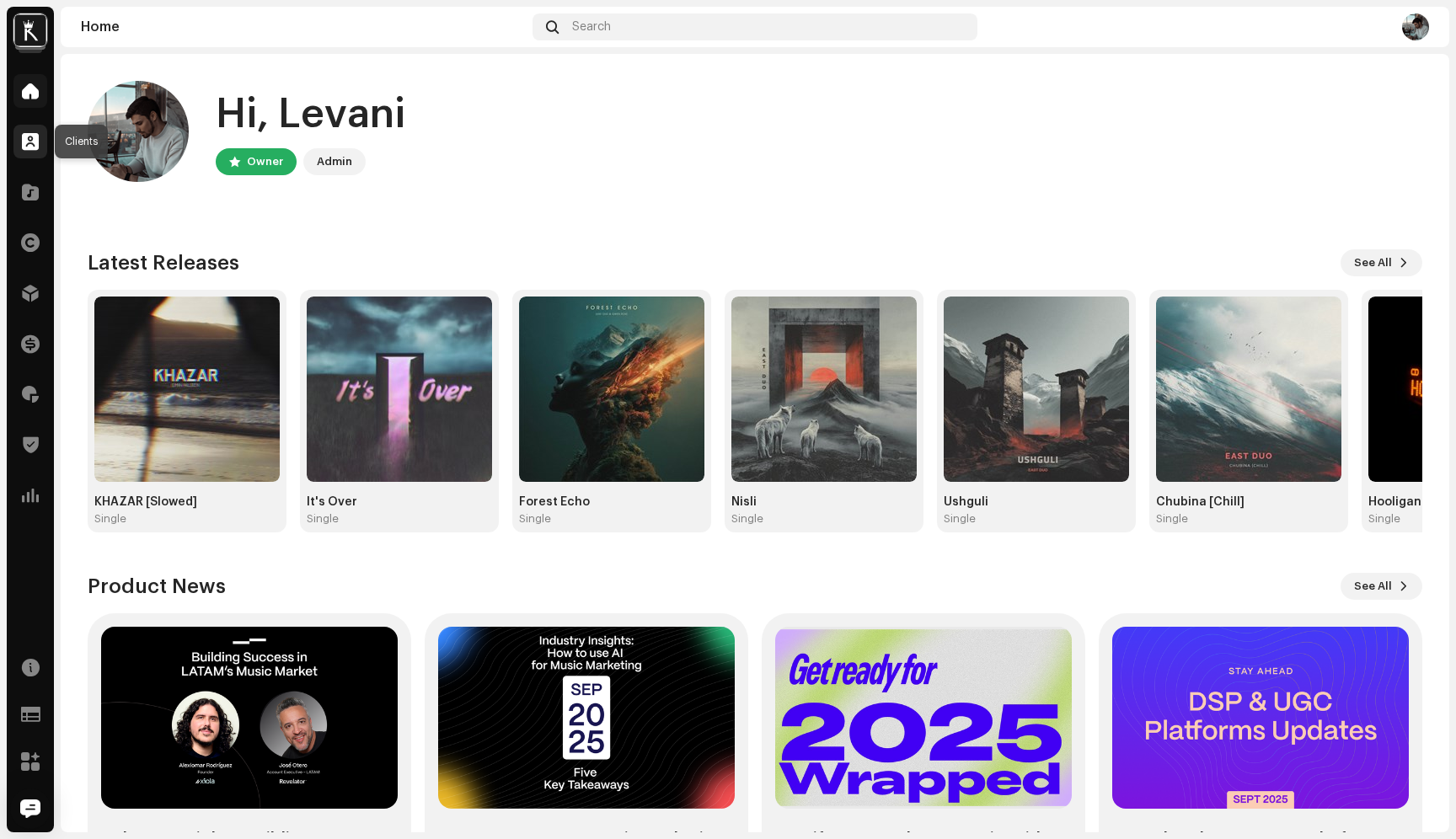
click at [33, 142] on span at bounding box center [30, 142] width 17 height 14
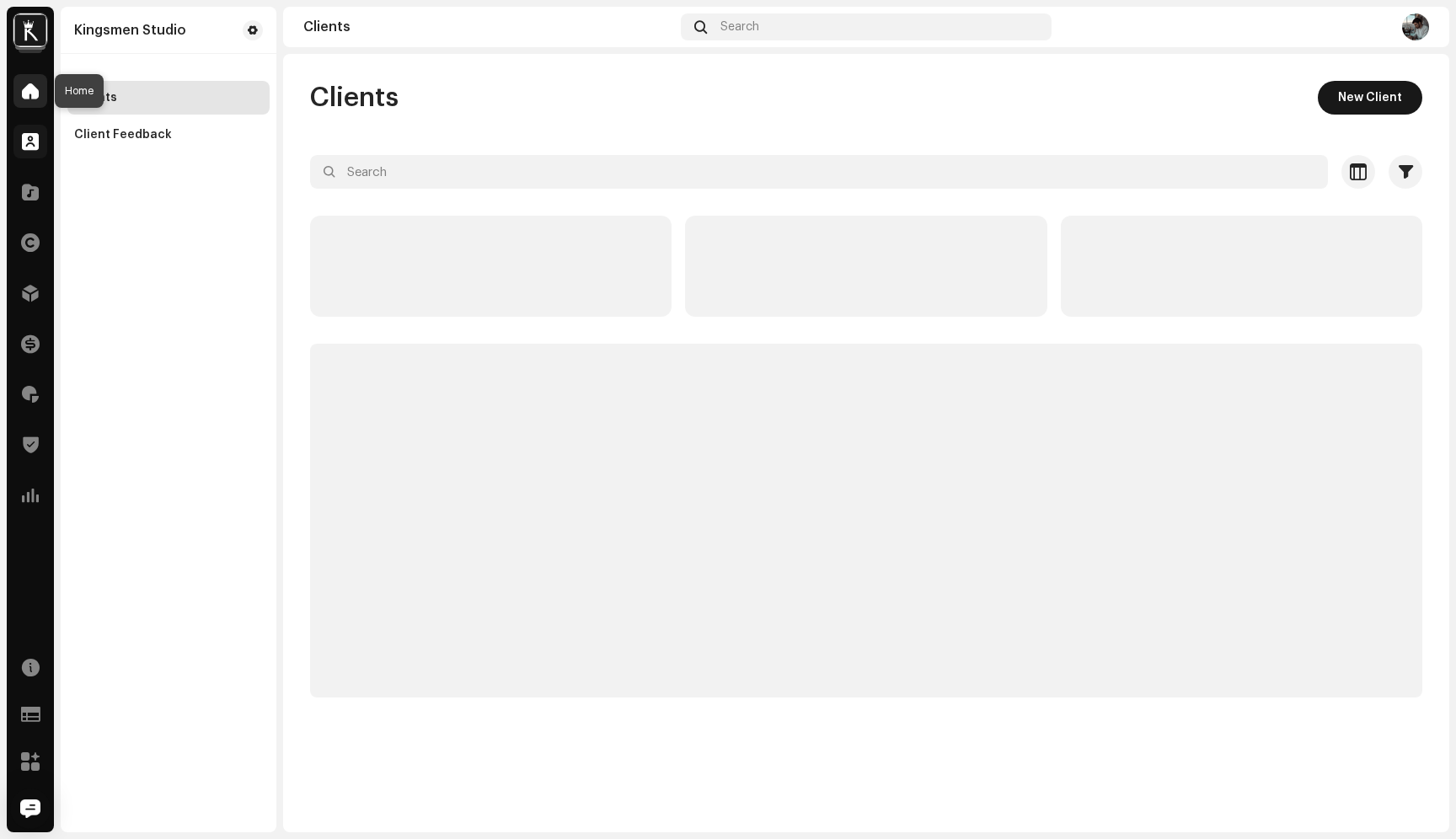
click at [30, 90] on span at bounding box center [30, 91] width 17 height 14
